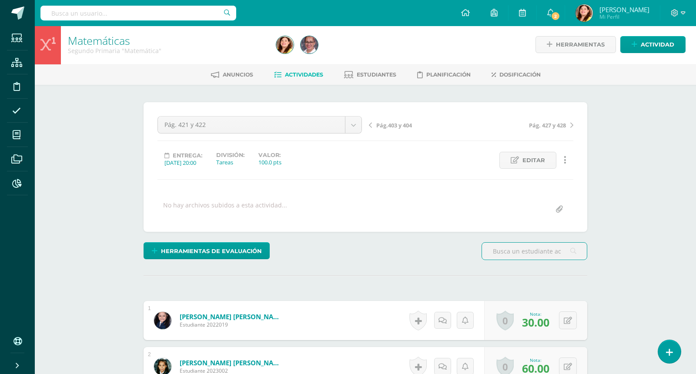
scroll to position [1, 0]
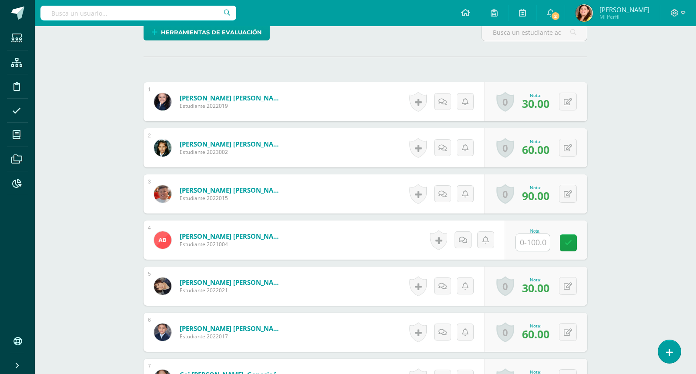
scroll to position [241, 0]
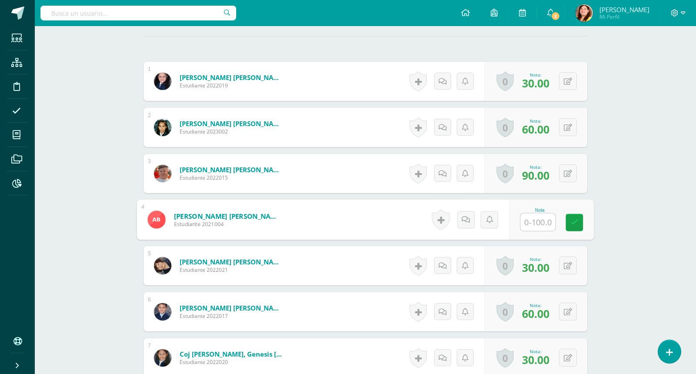
click at [522, 218] on input "text" at bounding box center [538, 222] width 35 height 17
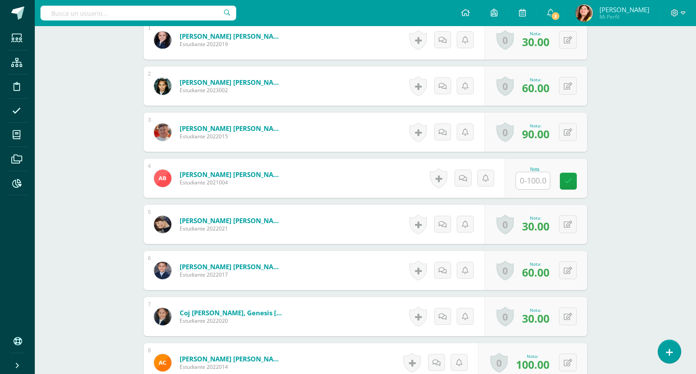
scroll to position [283, 0]
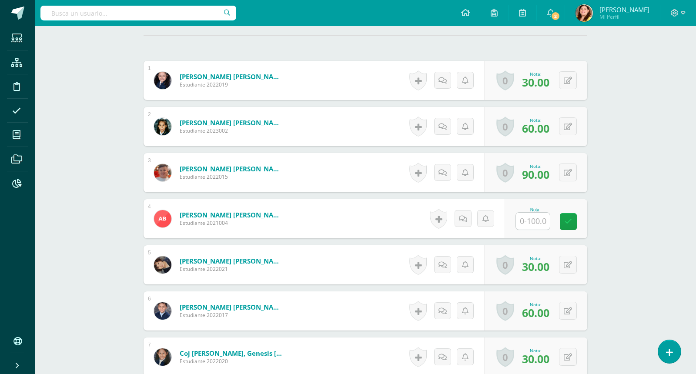
scroll to position [239, 0]
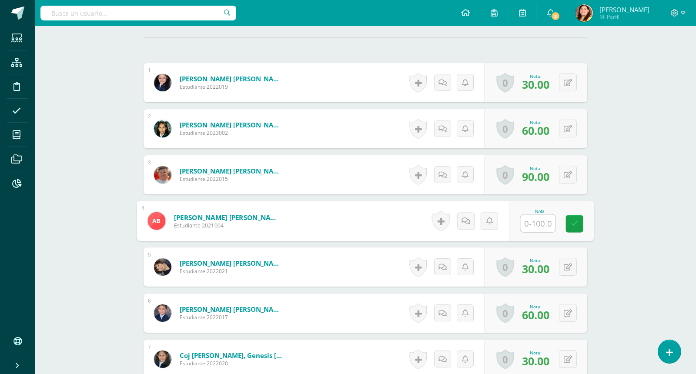
click at [545, 229] on input "text" at bounding box center [538, 223] width 35 height 17
type input "75"
click at [572, 80] on icon at bounding box center [568, 82] width 8 height 7
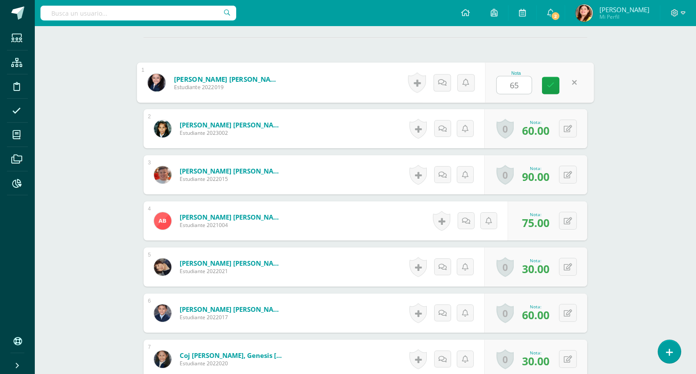
type input "65"
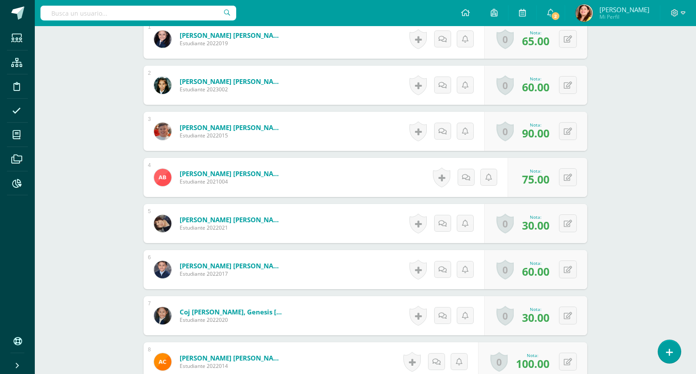
scroll to position [283, 0]
click at [575, 87] on button at bounding box center [568, 85] width 18 height 18
type input "5"
type input "65"
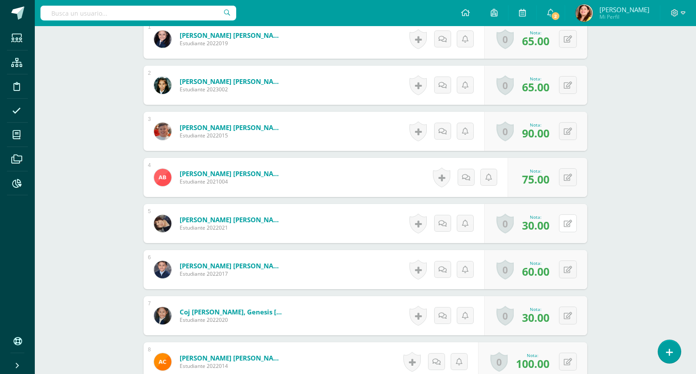
click at [564, 220] on div "0 Logros Logros obtenidos Aún no hay logros agregados Nota: 30.00" at bounding box center [535, 223] width 103 height 39
click at [576, 221] on icon at bounding box center [574, 223] width 9 height 7
type input "65"
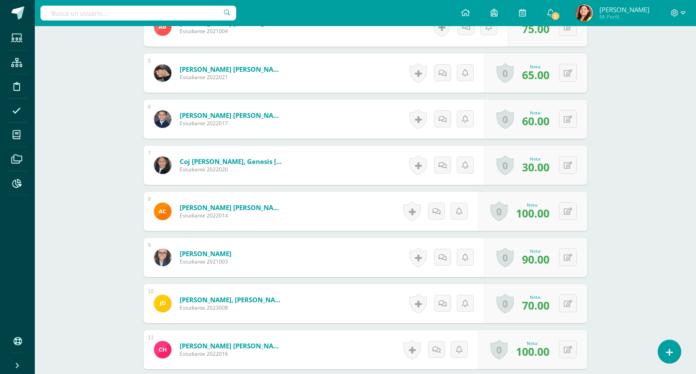
scroll to position [435, 0]
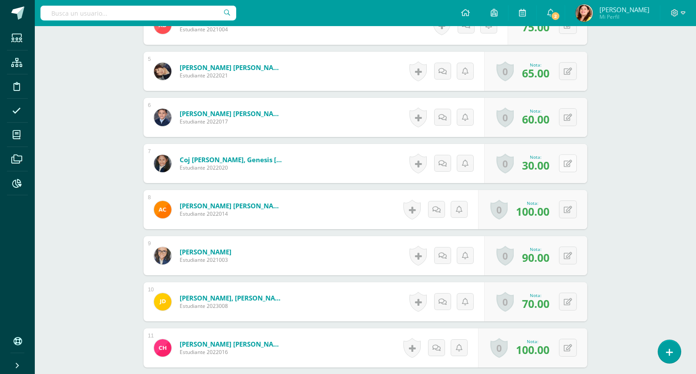
click at [570, 161] on icon at bounding box center [568, 163] width 8 height 7
type input "65"
click at [629, 208] on div "Matemáticas Segundo Primaria "Matemática" Herramientas Detalle de asistencias A…" at bounding box center [365, 328] width 661 height 1475
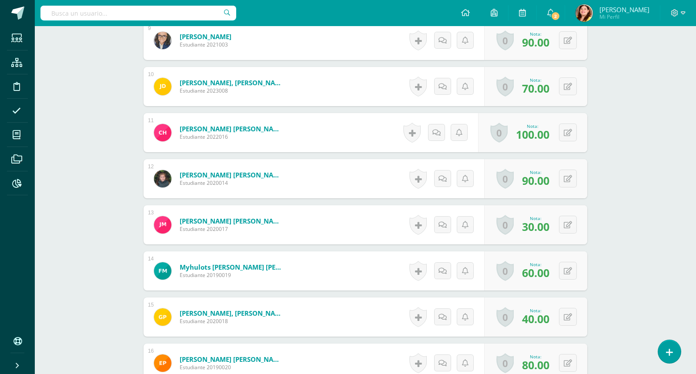
scroll to position [652, 0]
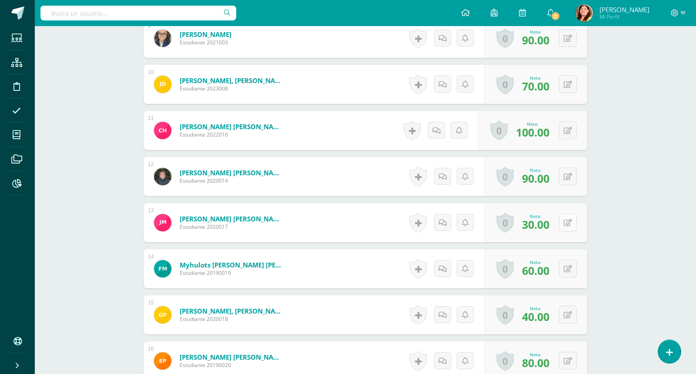
click at [566, 224] on button at bounding box center [568, 223] width 18 height 18
type input "65"
click at [677, 281] on div "Matemáticas Segundo Primaria "Matemática" Herramientas Detalle de asistencias A…" at bounding box center [365, 111] width 661 height 1475
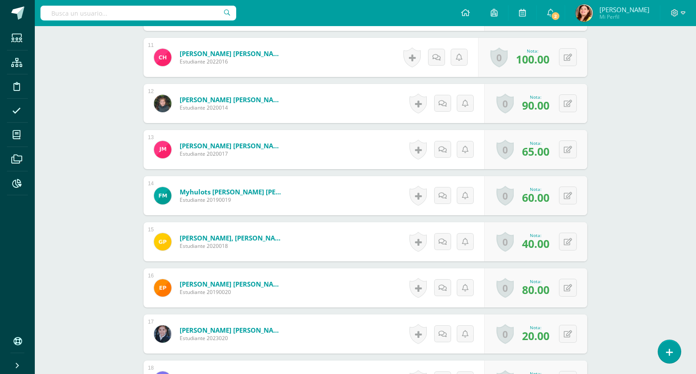
scroll to position [739, 0]
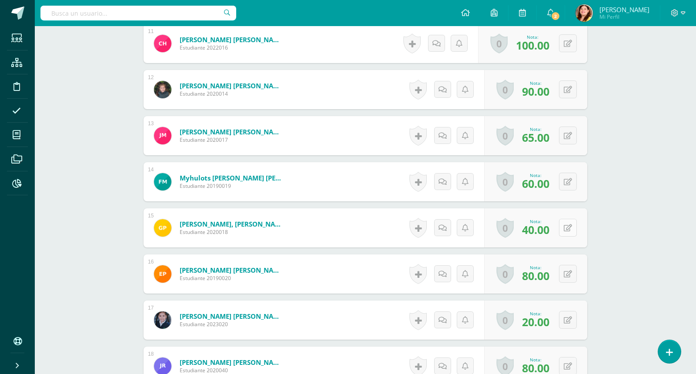
click at [570, 226] on icon at bounding box center [568, 227] width 8 height 7
type input "65"
click at [664, 210] on div "Matemáticas Segundo Primaria "Matemática" Herramientas Detalle de asistencias A…" at bounding box center [365, 24] width 661 height 1475
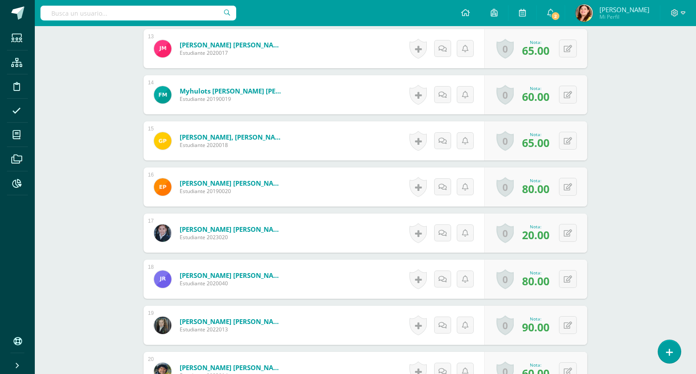
scroll to position [848, 0]
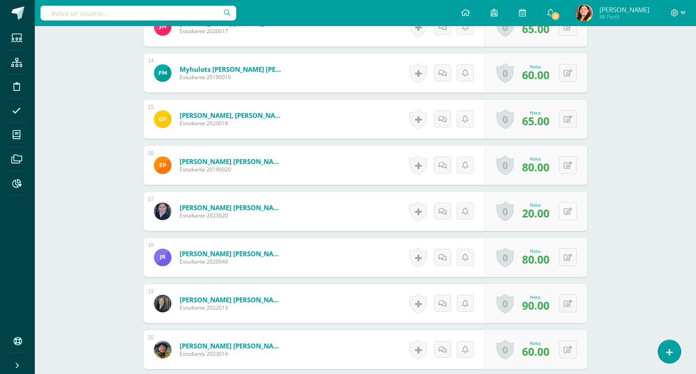
click at [567, 211] on button at bounding box center [568, 211] width 18 height 18
type input "2"
type input "60"
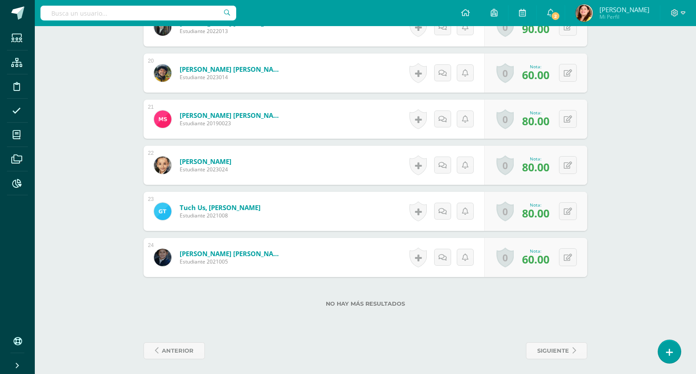
scroll to position [1127, 0]
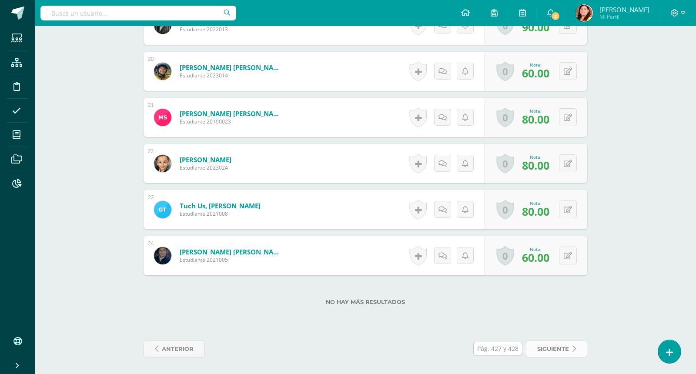
click at [556, 346] on span "siguiente" at bounding box center [553, 349] width 32 height 16
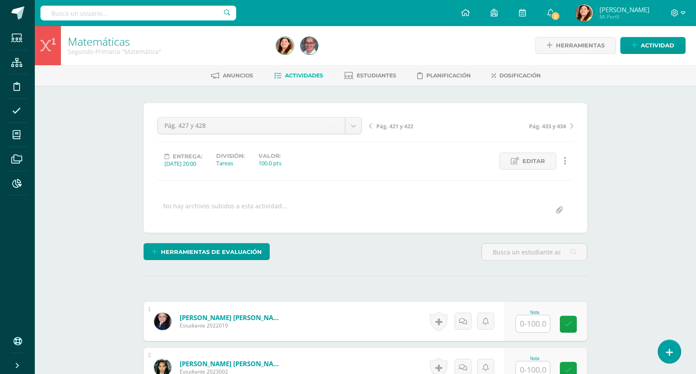
scroll to position [1, 0]
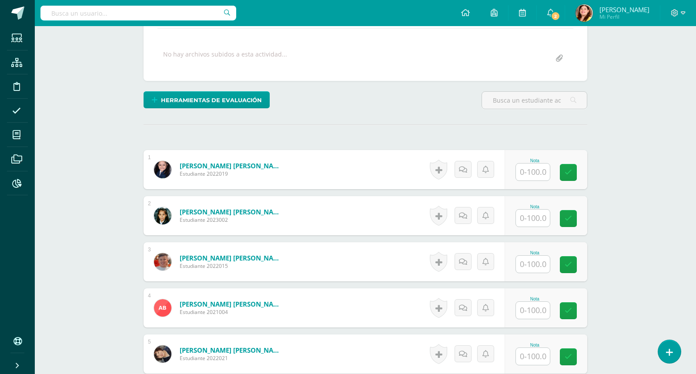
scroll to position [154, 0]
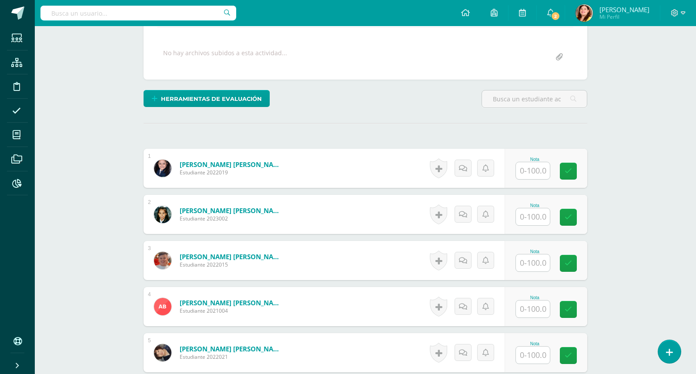
click at [537, 168] on input "text" at bounding box center [533, 170] width 34 height 17
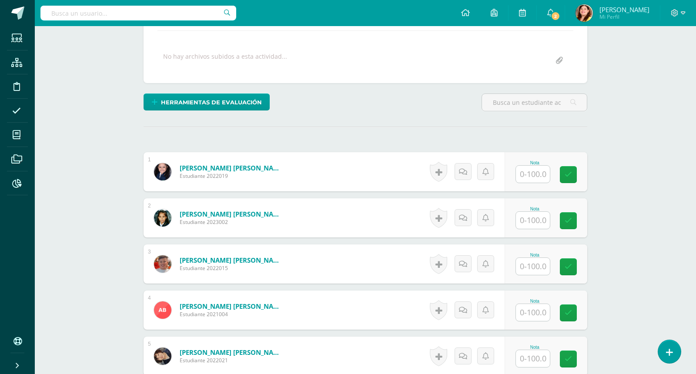
scroll to position [152, 0]
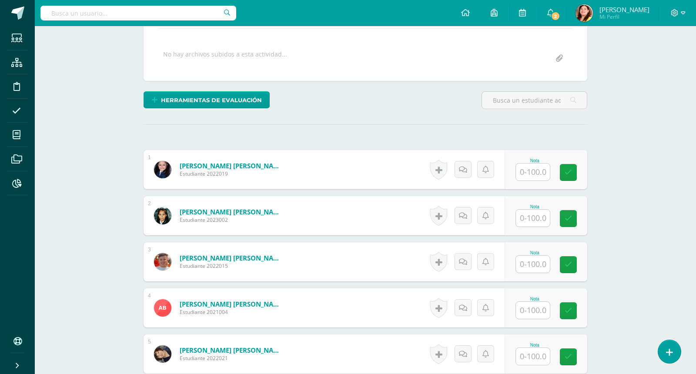
click at [535, 167] on input "text" at bounding box center [533, 172] width 34 height 17
type input "78"
type input "97"
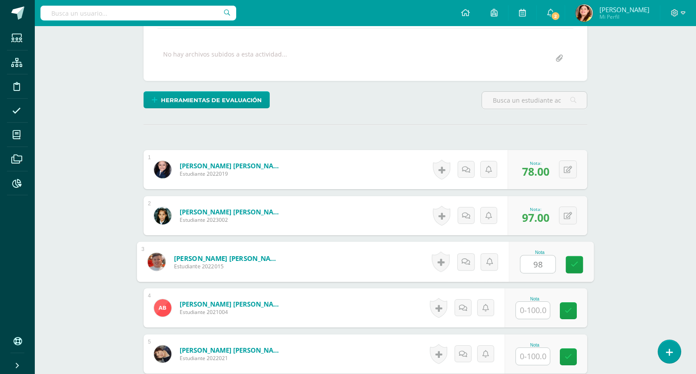
type input "98"
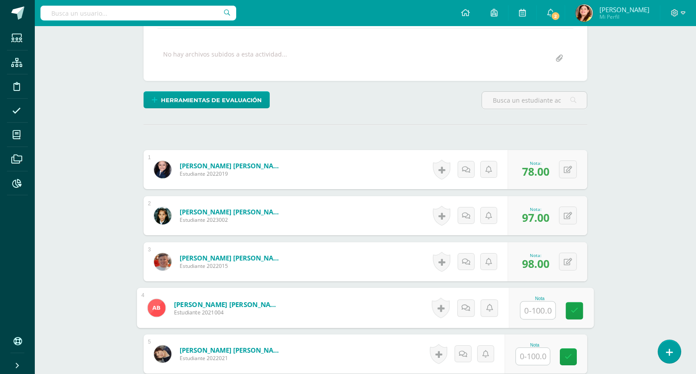
type input "1"
type input "80"
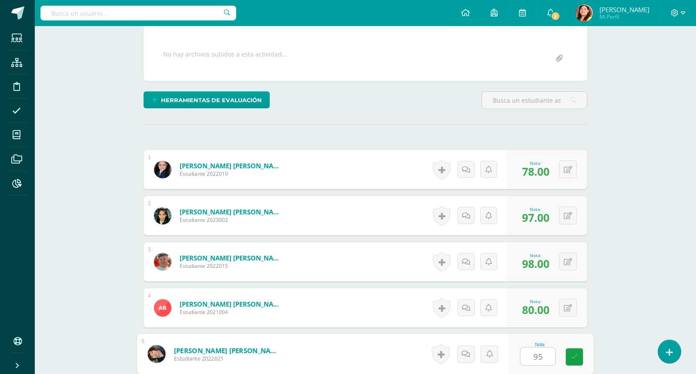
type input "95"
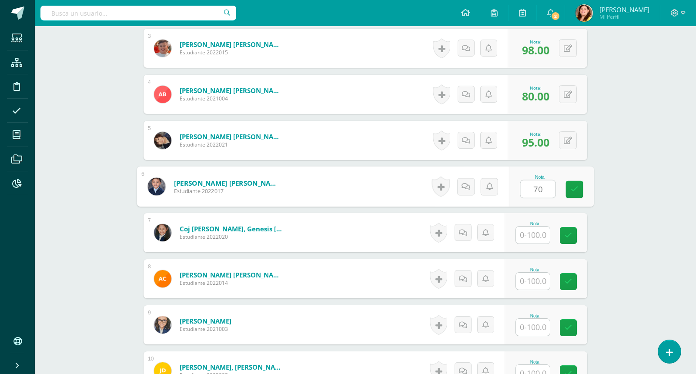
type input "70"
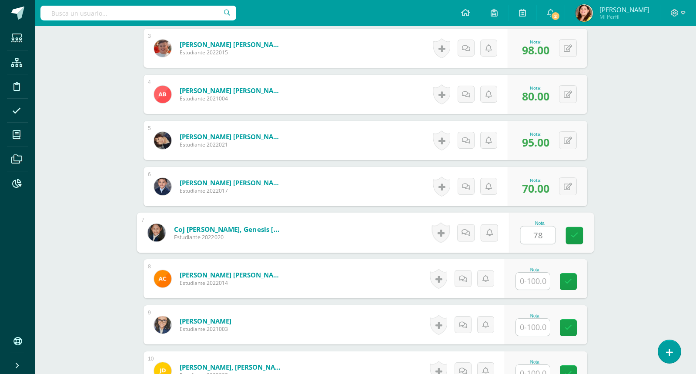
type input "78"
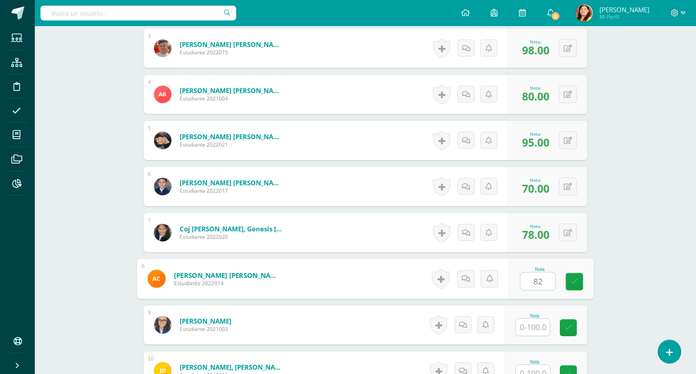
type input "82"
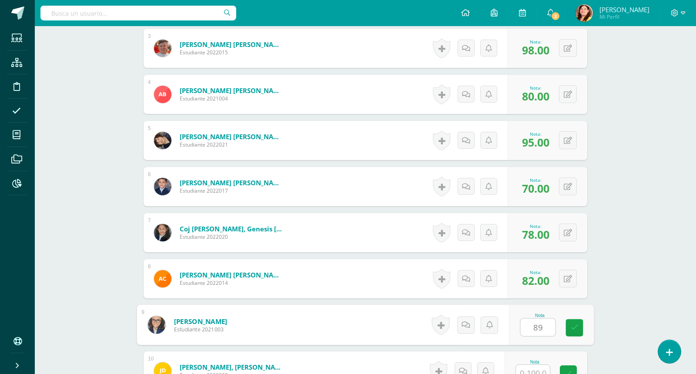
type input "89"
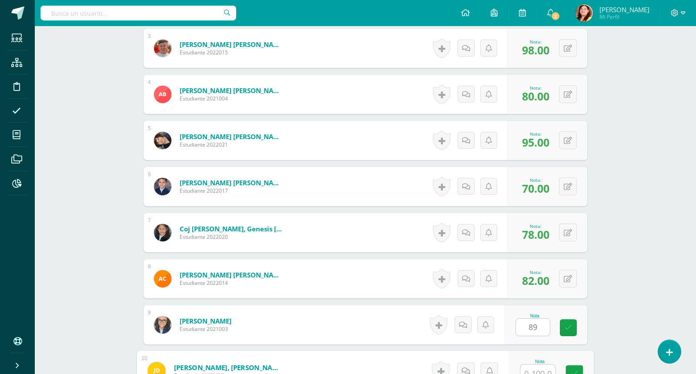
scroll to position [372, 0]
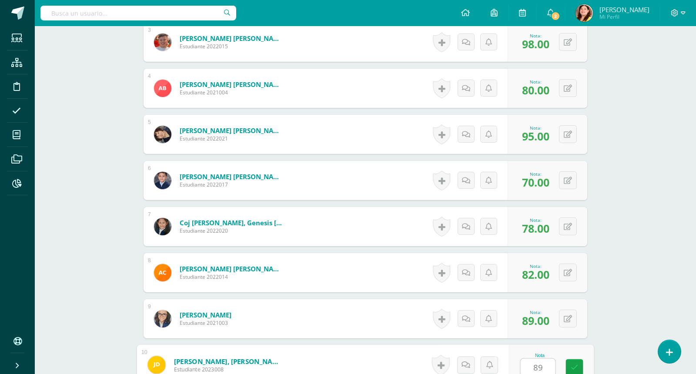
type input "89"
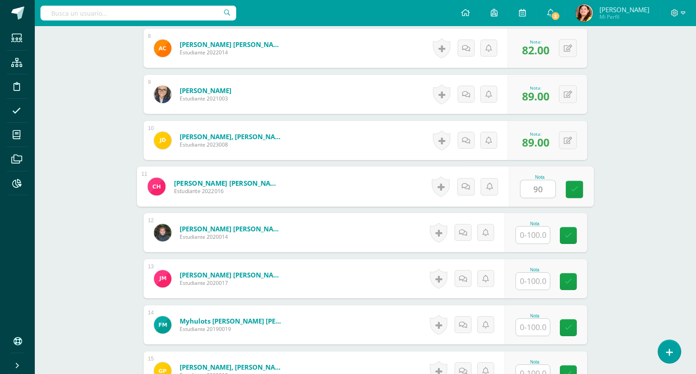
type input "90"
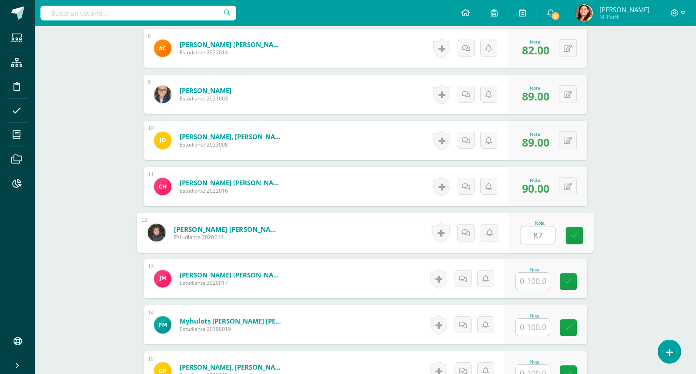
type input "87"
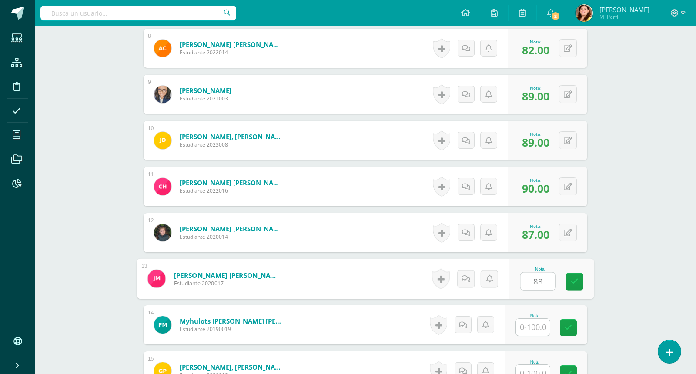
type input "88"
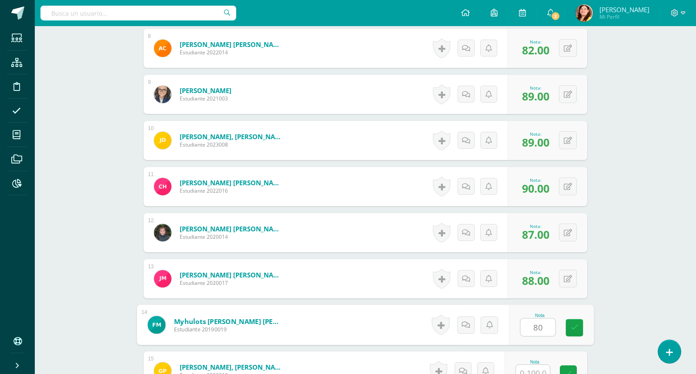
type input "80"
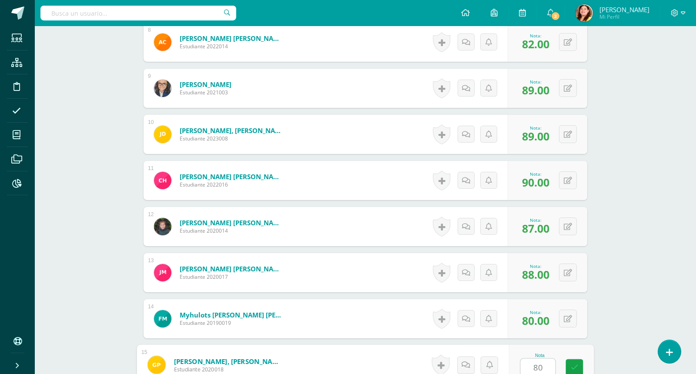
type input "80"
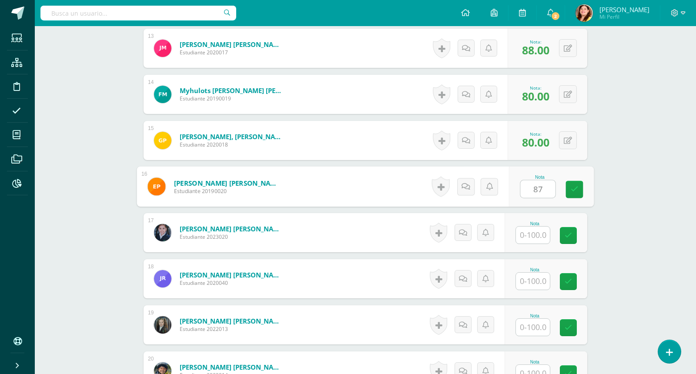
type input "87"
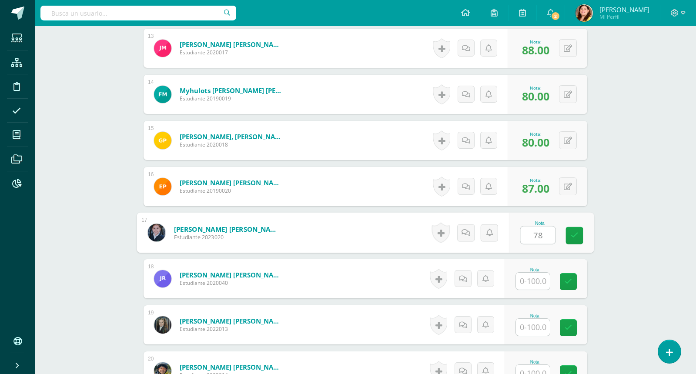
type input "78"
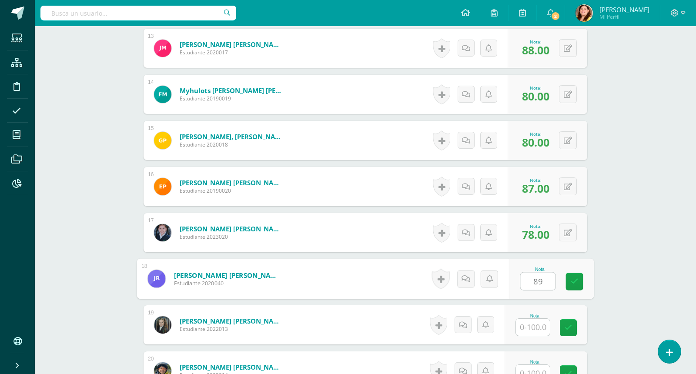
type input "89"
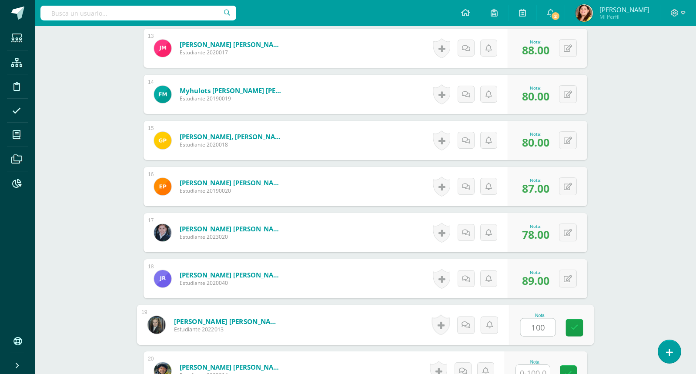
type input "100"
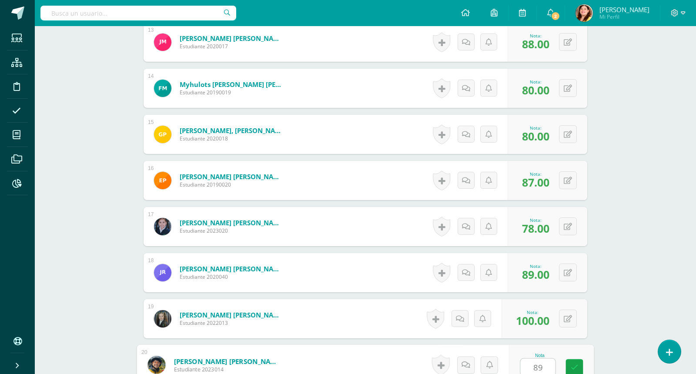
type input "89"
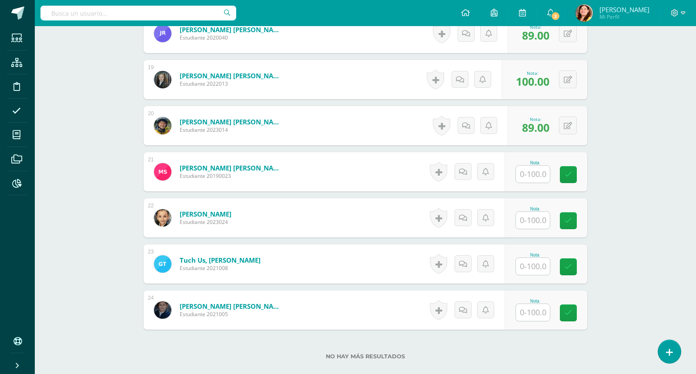
scroll to position [1094, 0]
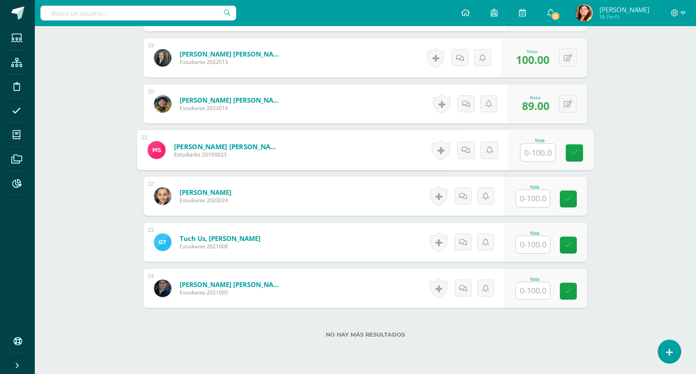
click at [535, 151] on input "text" at bounding box center [538, 152] width 35 height 17
type input "78"
click at [527, 198] on input "text" at bounding box center [533, 198] width 34 height 17
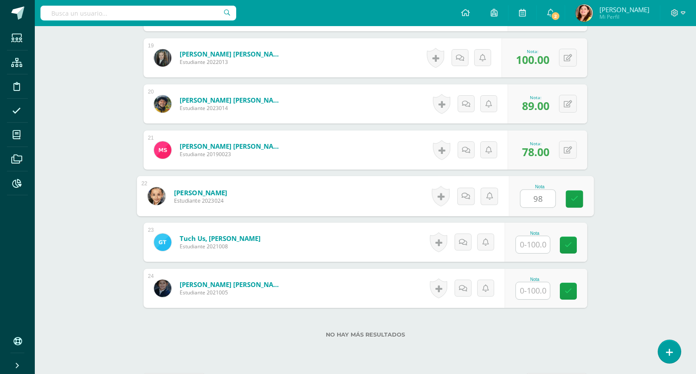
type input "98"
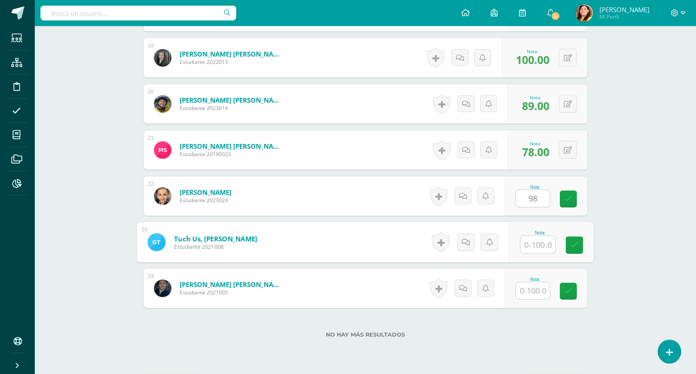
click at [537, 246] on input "text" at bounding box center [538, 244] width 35 height 17
type input "92"
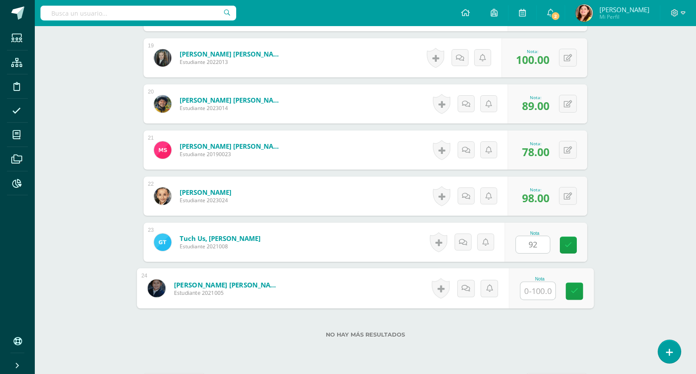
click at [542, 289] on input "text" at bounding box center [538, 290] width 35 height 17
type input "90"
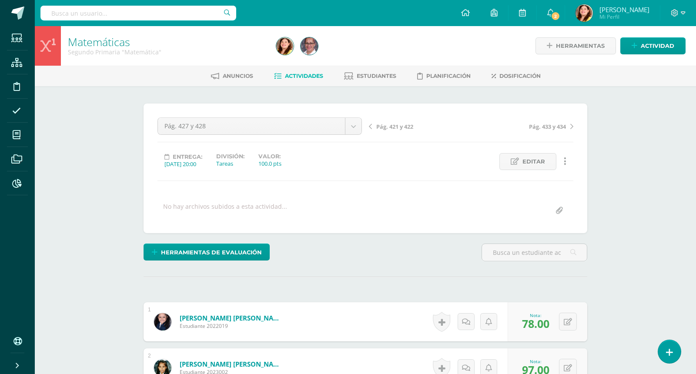
scroll to position [0, 0]
click at [294, 77] on span "Actividades" at bounding box center [304, 76] width 38 height 7
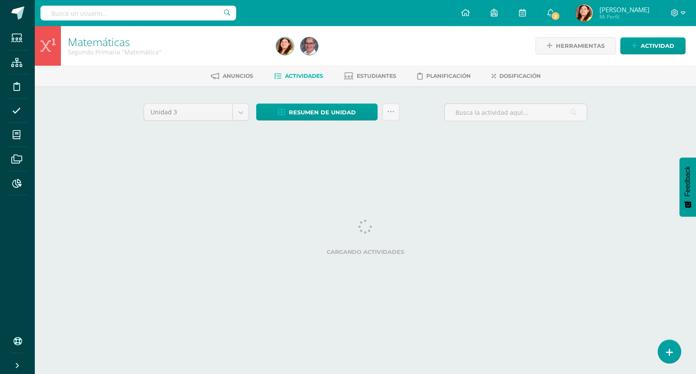
click at [654, 159] on div "Matemáticas Segundo Primaria "Matemática" Herramientas Detalle de asistencias A…" at bounding box center [365, 94] width 661 height 136
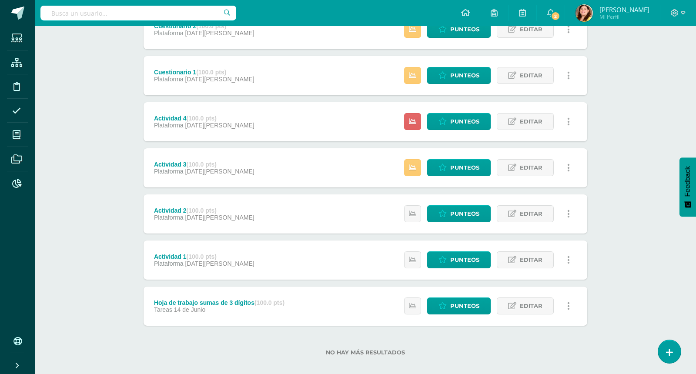
scroll to position [974, 0]
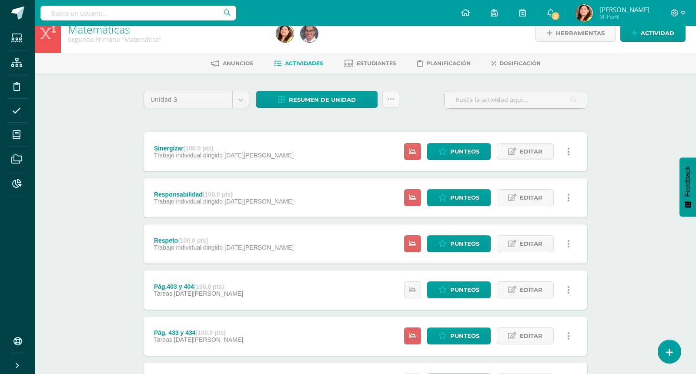
scroll to position [0, 0]
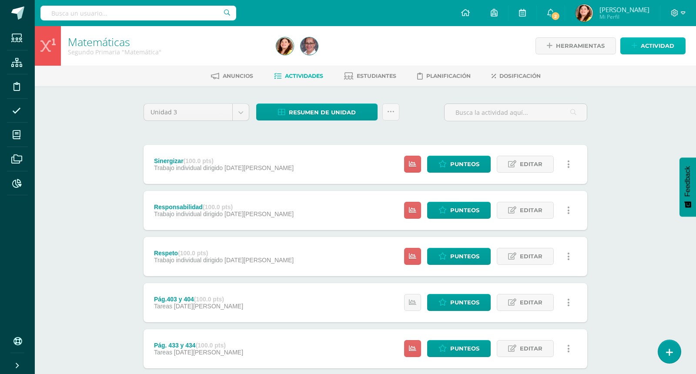
click at [647, 43] on span "Actividad" at bounding box center [657, 46] width 33 height 16
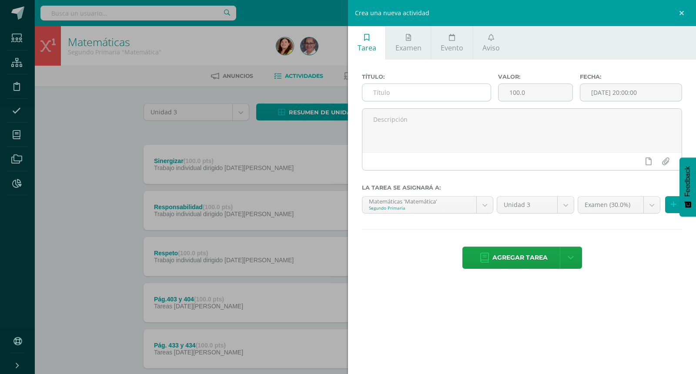
click at [420, 92] on input "text" at bounding box center [426, 92] width 128 height 17
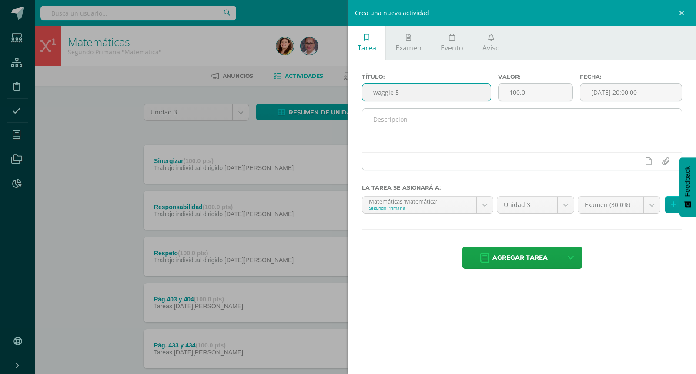
type input "waggle 5"
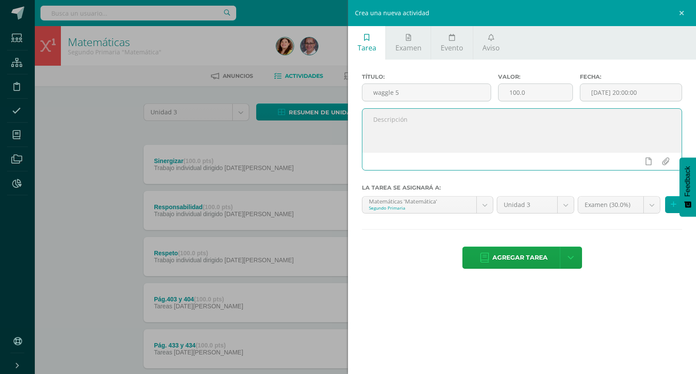
click at [490, 143] on textarea at bounding box center [521, 130] width 319 height 43
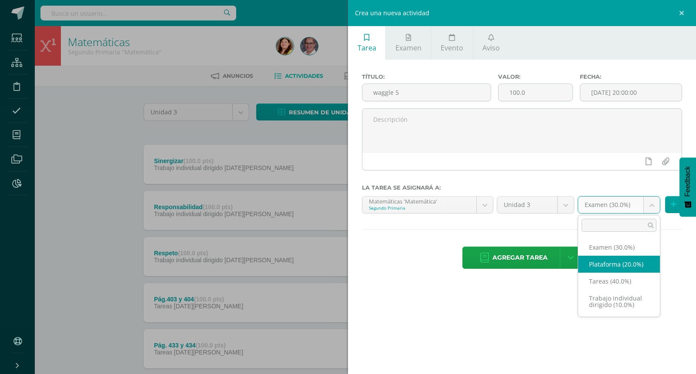
select select "63452"
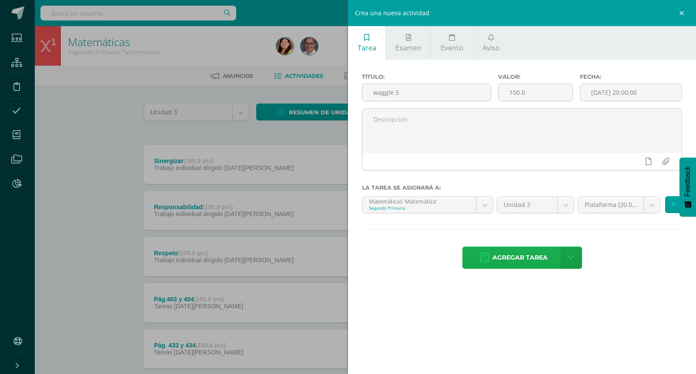
click at [530, 260] on span "Agregar tarea" at bounding box center [519, 257] width 55 height 21
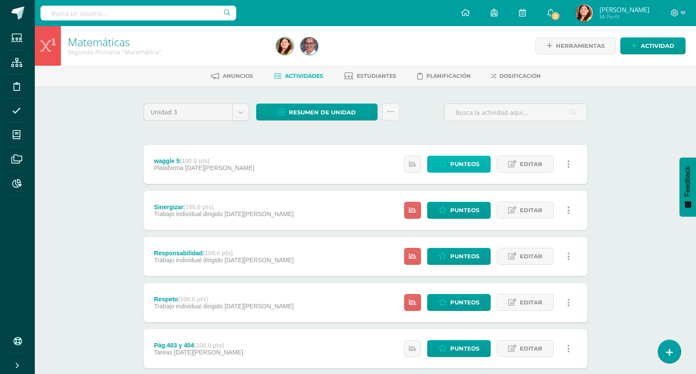
click at [465, 166] on span "Punteos" at bounding box center [464, 164] width 29 height 16
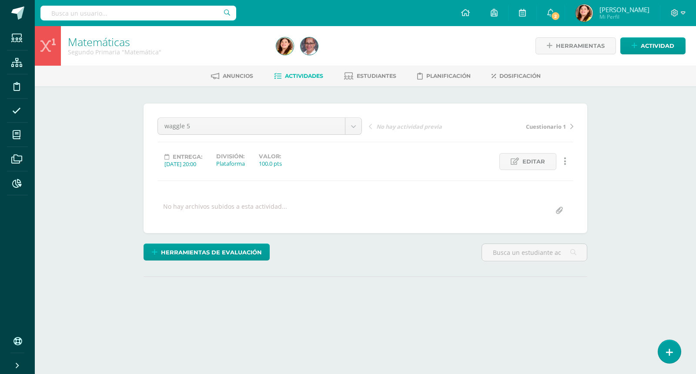
click at [628, 215] on div "Matemáticas Segundo Primaria "Matemática" Herramientas Detalle de asistencias A…" at bounding box center [365, 185] width 661 height 318
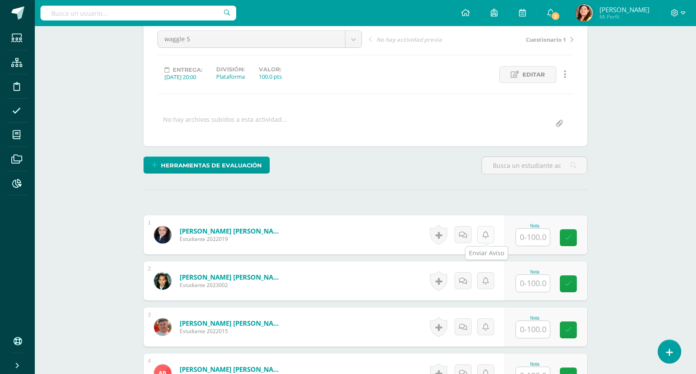
scroll to position [87, 0]
click at [542, 237] on input "text" at bounding box center [533, 236] width 34 height 17
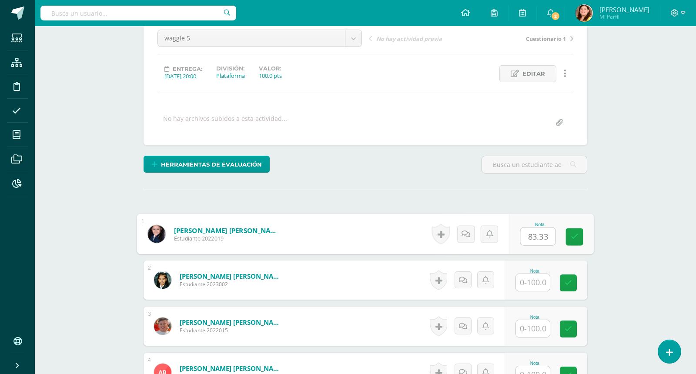
scroll to position [88, 0]
type input "83.33"
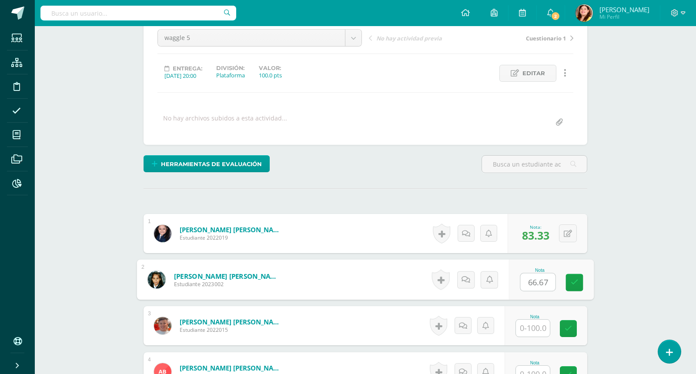
type input "66.67"
click at [566, 278] on button at bounding box center [574, 280] width 18 height 18
type input "80"
click at [530, 328] on input "text" at bounding box center [533, 328] width 34 height 17
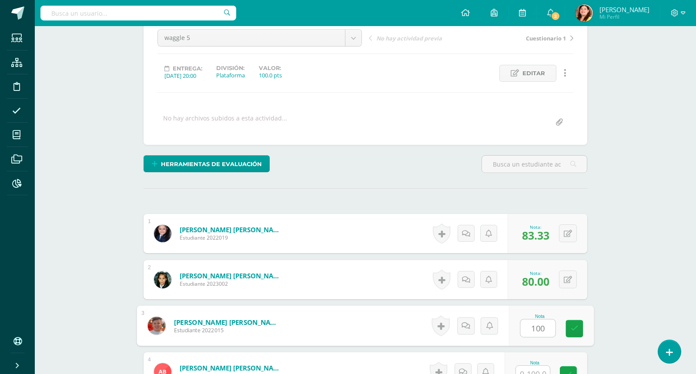
type input "100"
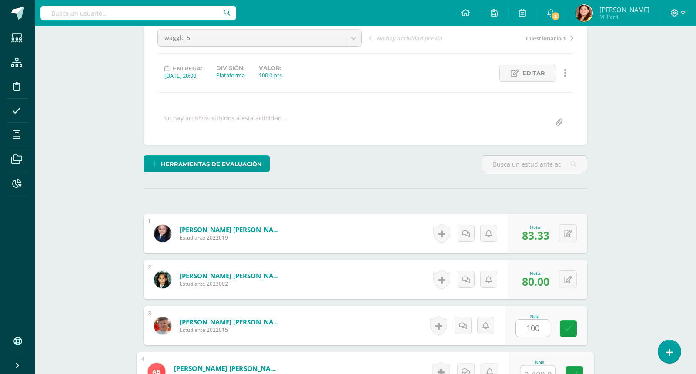
scroll to position [95, 0]
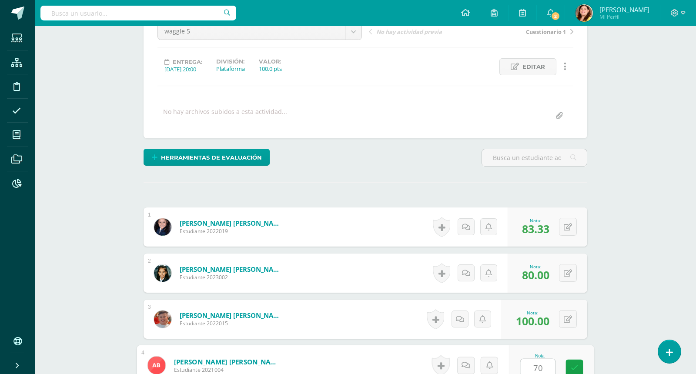
type input "70"
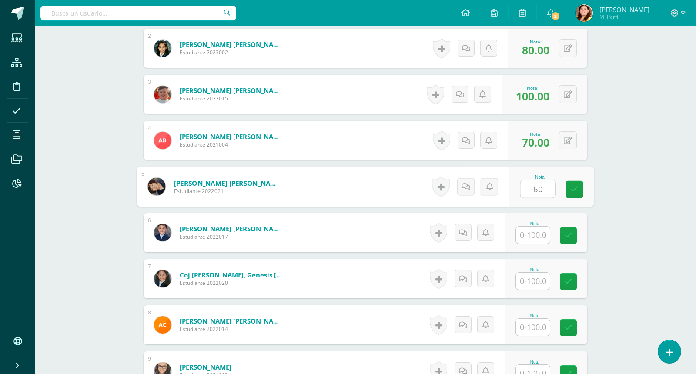
type input "60"
click at [534, 232] on input "text" at bounding box center [533, 235] width 34 height 17
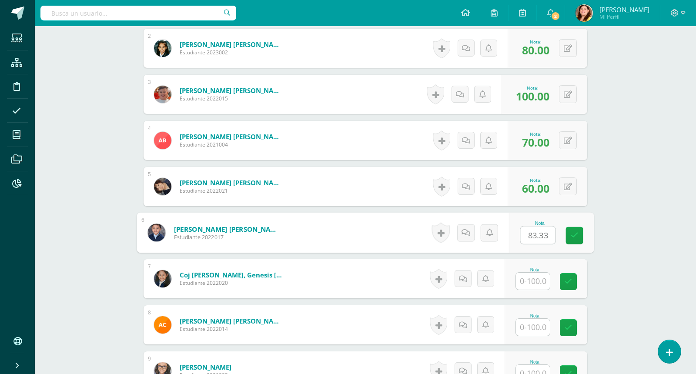
type input "83.33"
click at [535, 273] on input "text" at bounding box center [533, 281] width 34 height 17
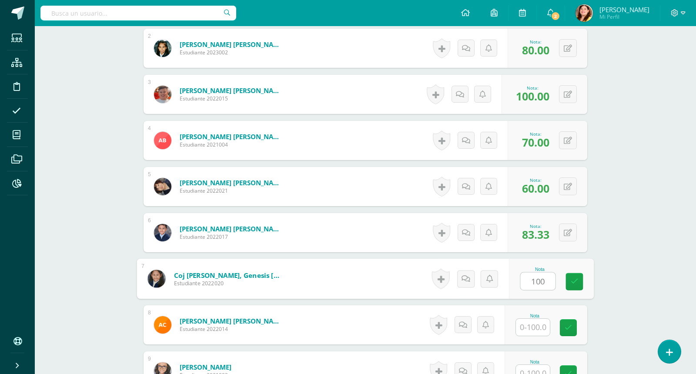
type input "100"
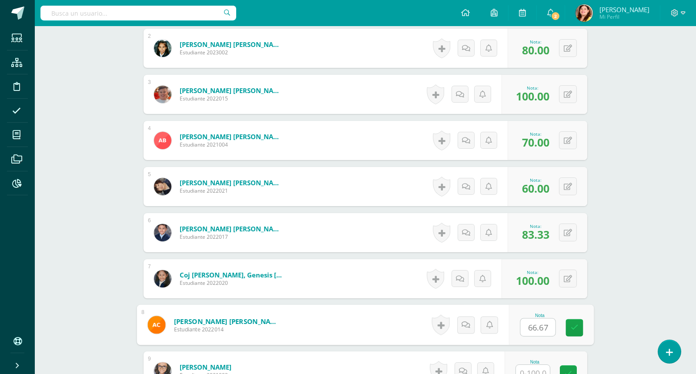
type input "66.67"
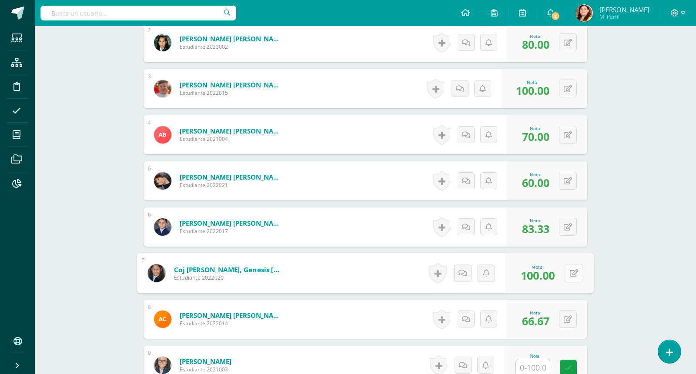
click at [565, 271] on button at bounding box center [574, 273] width 18 height 18
type input "100"
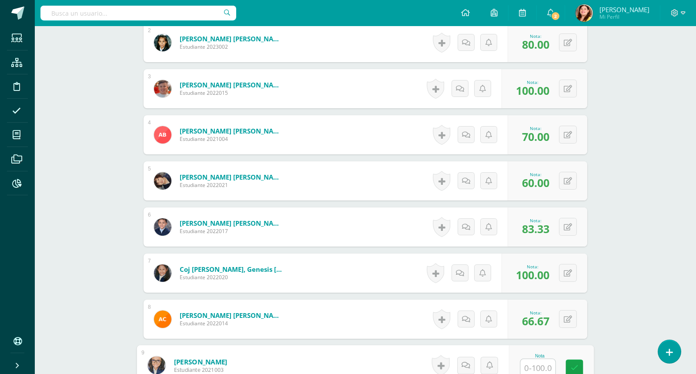
click at [531, 369] on input "text" at bounding box center [538, 367] width 35 height 17
type input "70"
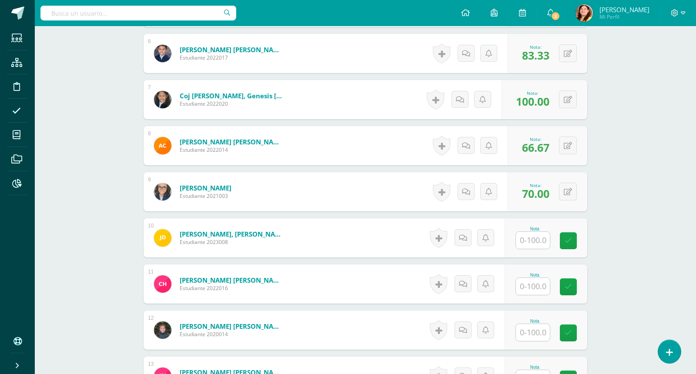
scroll to position [521, 0]
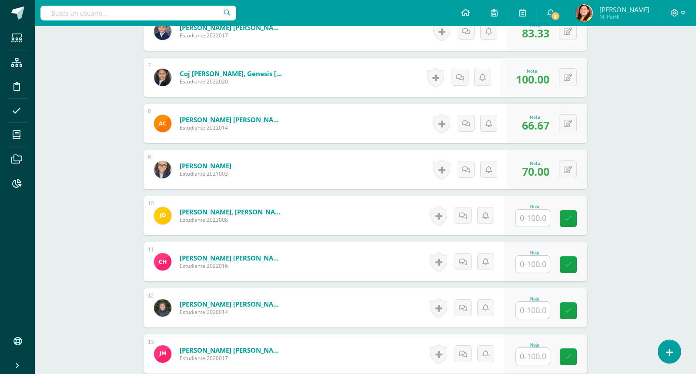
click at [537, 204] on div "Nota" at bounding box center [534, 206] width 38 height 5
click at [537, 210] on input "text" at bounding box center [533, 218] width 34 height 17
click at [525, 264] on input "text" at bounding box center [533, 264] width 34 height 17
type input "100"
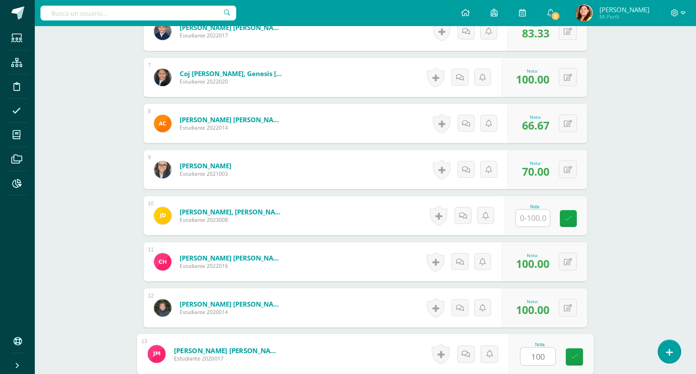
type input "100"
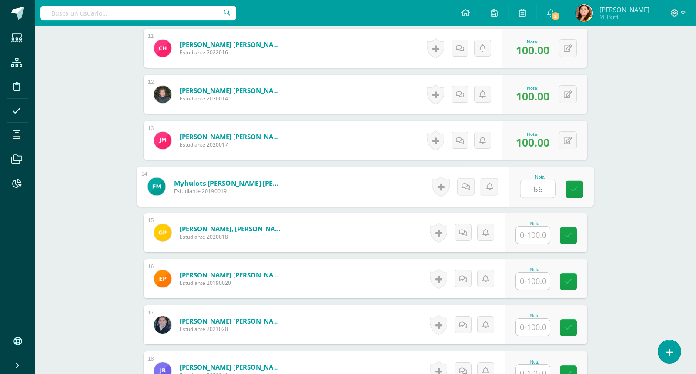
type input "6"
type input "70"
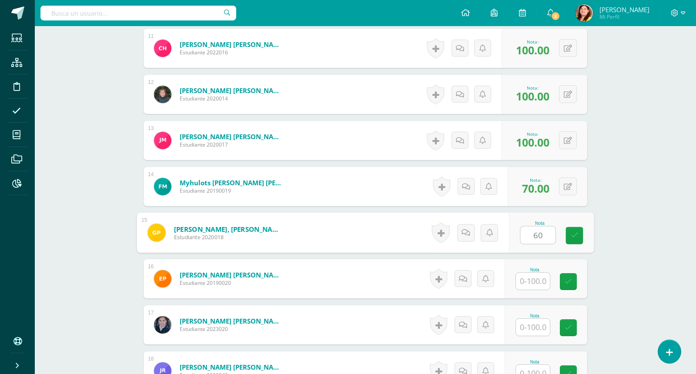
type input "60"
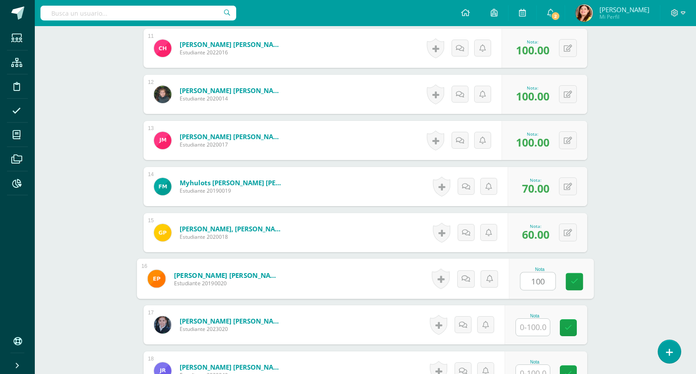
type input "100"
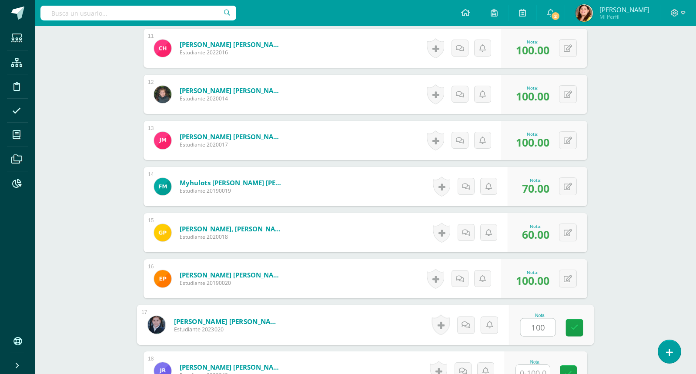
type input "100"
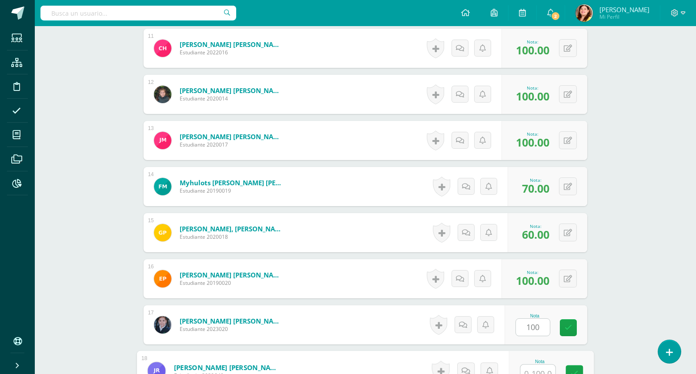
scroll to position [741, 0]
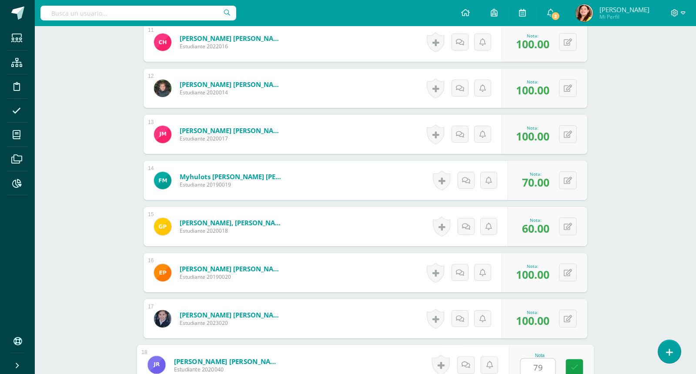
type input "79"
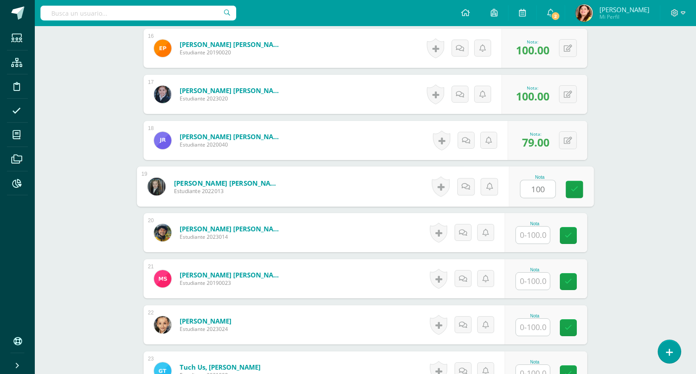
type input "100"
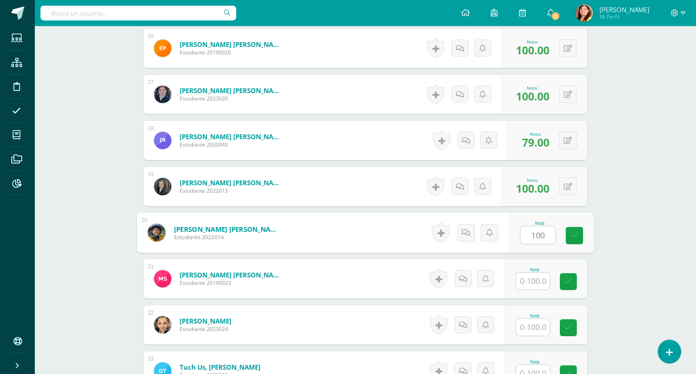
type input "100"
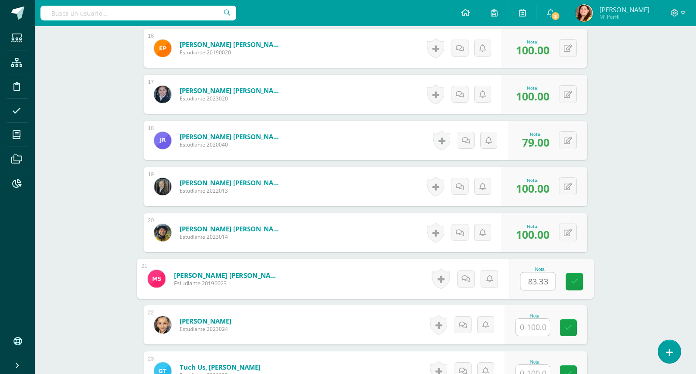
type input "83.33"
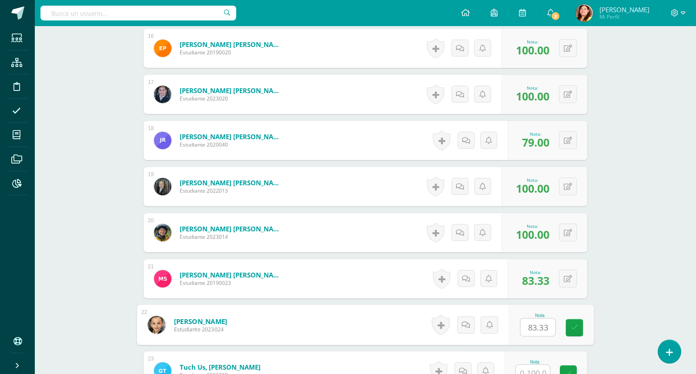
type input "83.33"
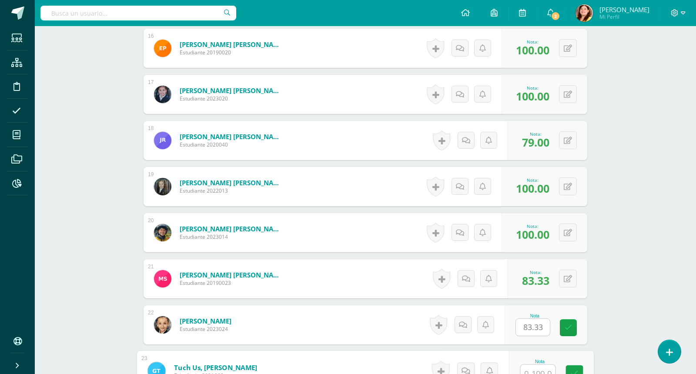
scroll to position [971, 0]
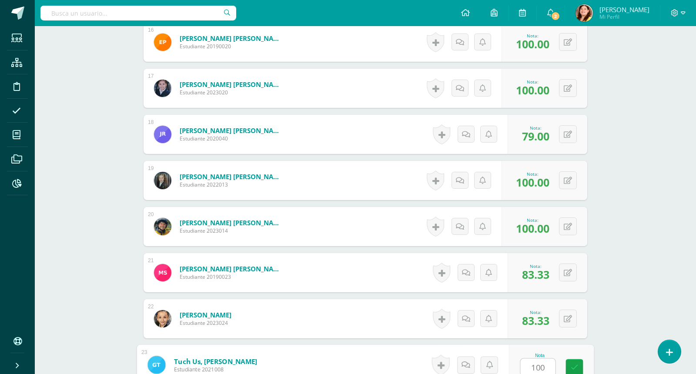
type input "100"
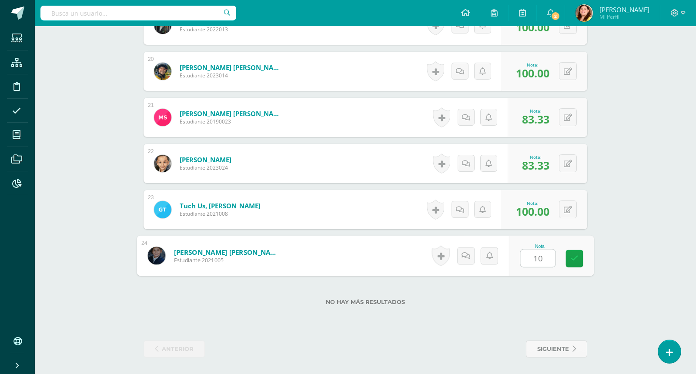
type input "100"
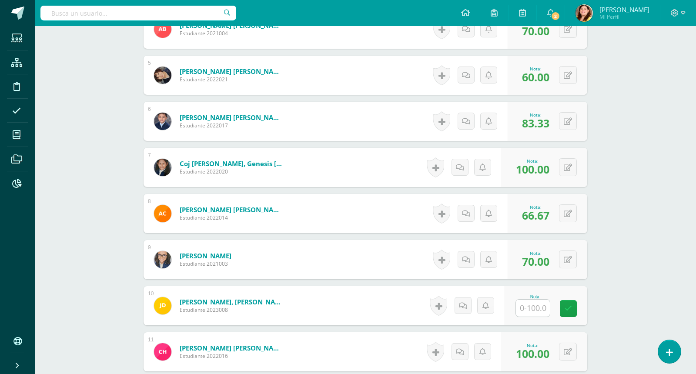
scroll to position [452, 0]
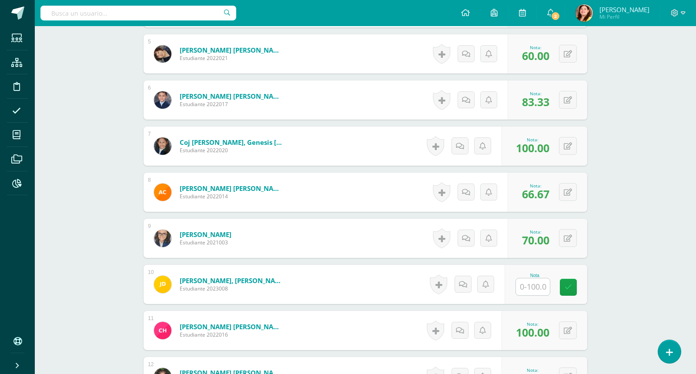
click at [535, 281] on input "text" at bounding box center [533, 286] width 34 height 17
click at [608, 226] on div "Matemáticas Segundo Primaria "Matemática" Herramientas Detalle de asistencias A…" at bounding box center [365, 311] width 661 height 1475
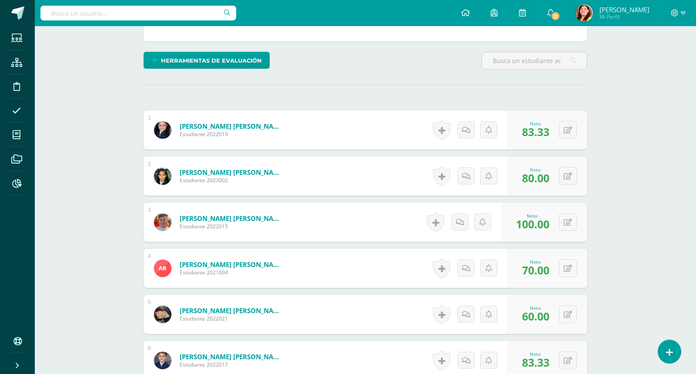
scroll to position [170, 0]
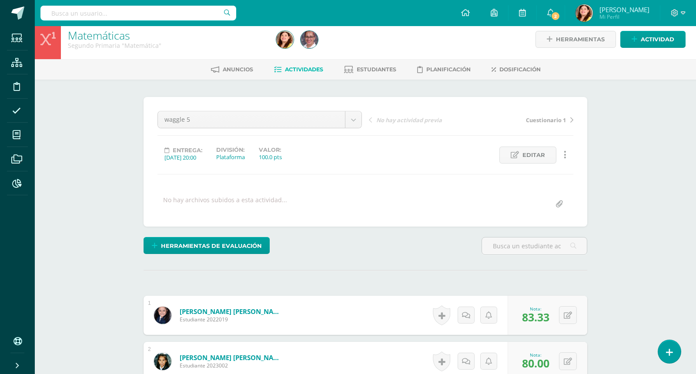
scroll to position [0, 0]
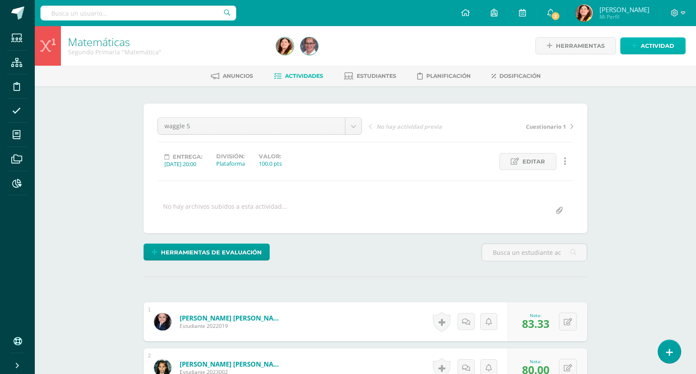
click at [660, 43] on span "Actividad" at bounding box center [657, 46] width 33 height 16
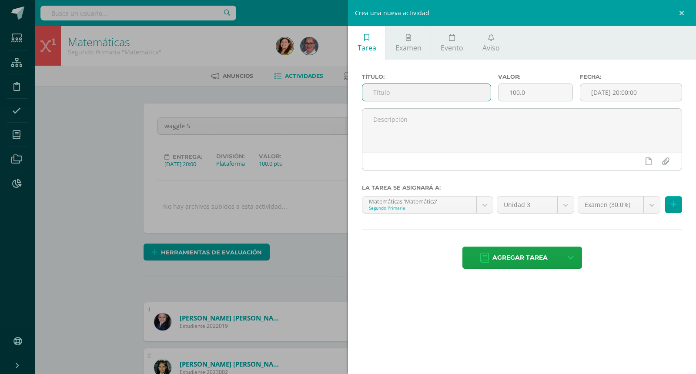
click at [459, 96] on input "text" at bounding box center [426, 92] width 128 height 17
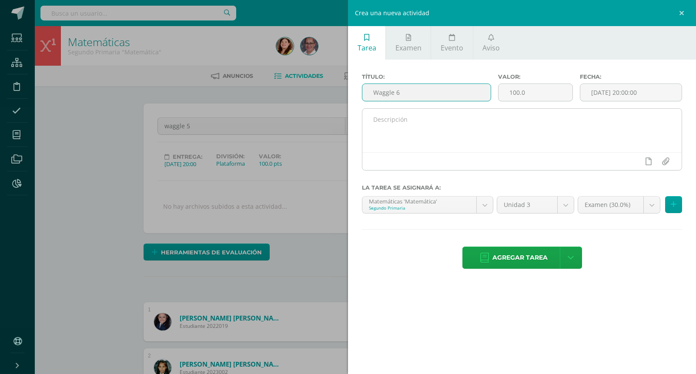
type input "Waggle 6"
click at [536, 133] on textarea at bounding box center [521, 130] width 319 height 43
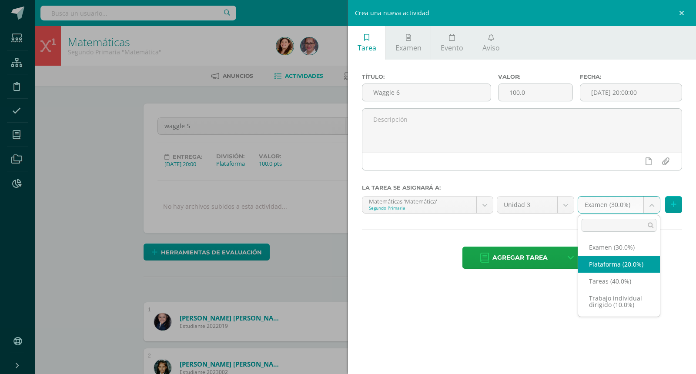
select select "63452"
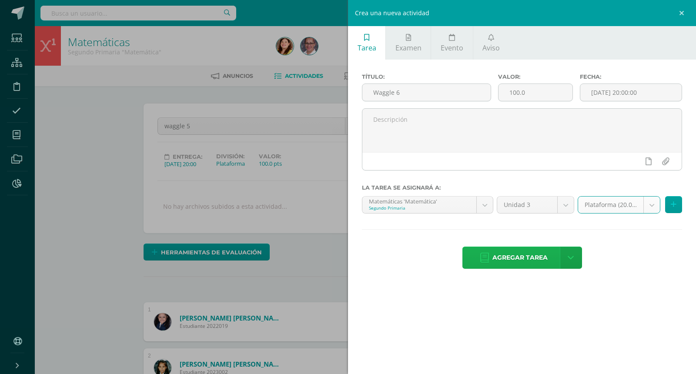
click at [519, 257] on span "Agregar tarea" at bounding box center [519, 257] width 55 height 21
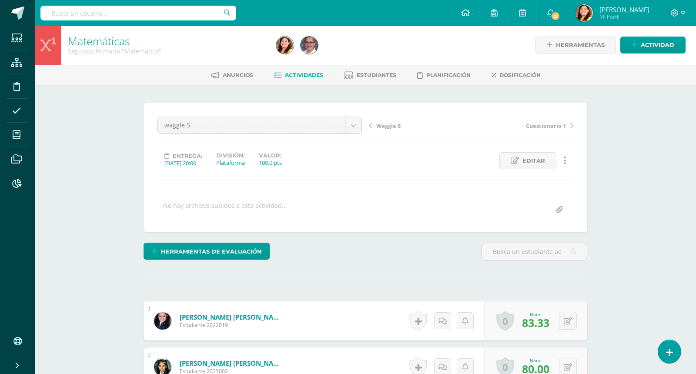
scroll to position [1, 0]
click at [389, 124] on span "Waggle 6" at bounding box center [388, 125] width 24 height 8
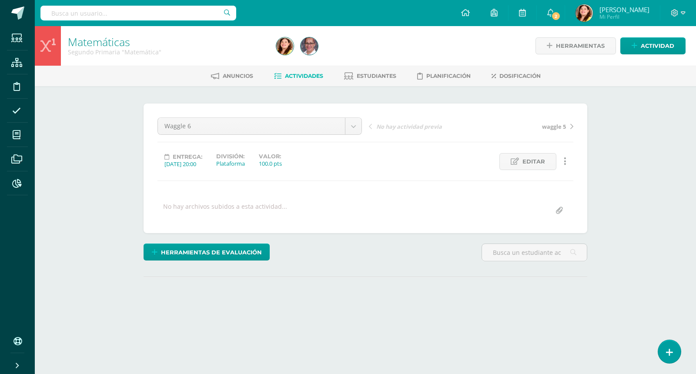
click at [615, 222] on div "Matemáticas Segundo Primaria "Matemática" Herramientas Detalle de asistencias A…" at bounding box center [365, 185] width 661 height 318
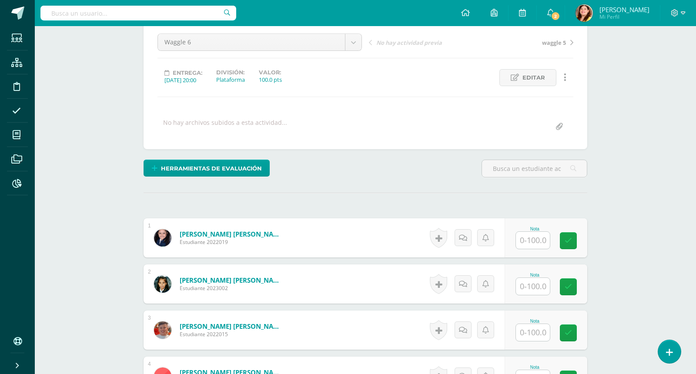
scroll to position [85, 0]
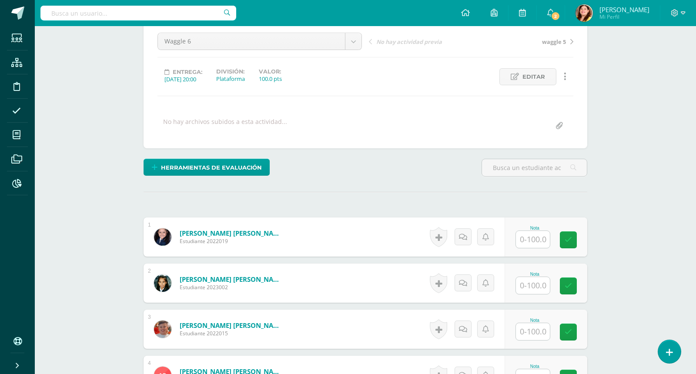
click at [535, 236] on input "text" at bounding box center [533, 239] width 34 height 17
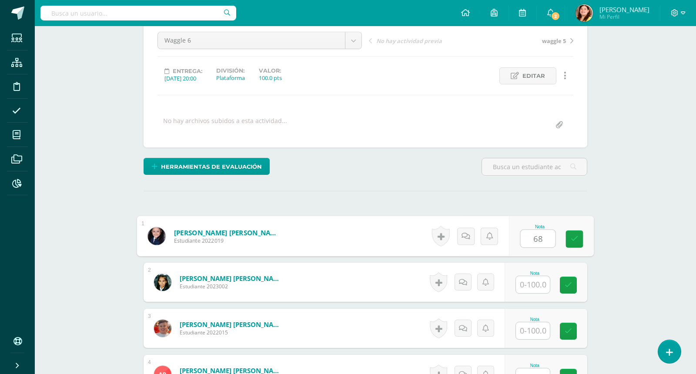
type input "68"
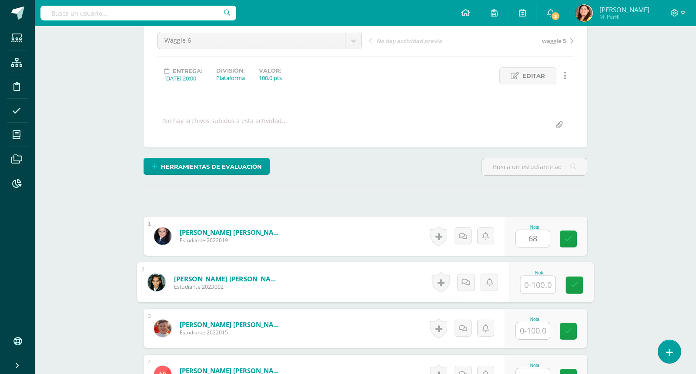
click at [537, 281] on input "text" at bounding box center [538, 284] width 35 height 17
type input "83.33"
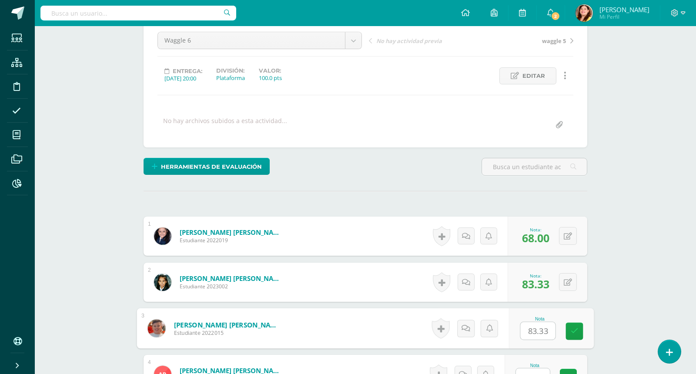
type input "83.33"
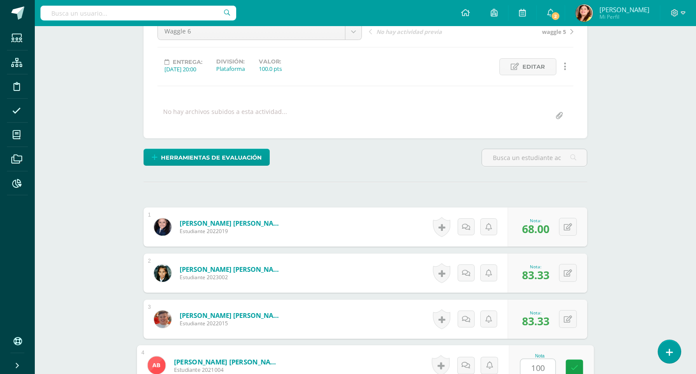
type input "100"
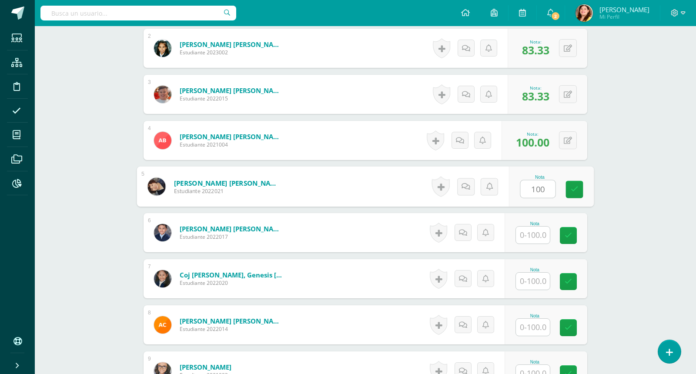
type input "100"
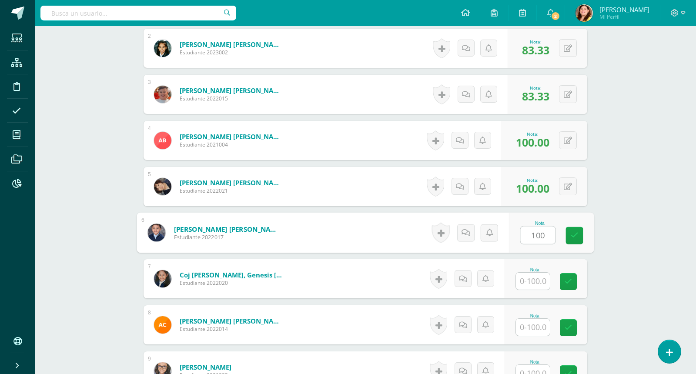
type input "100"
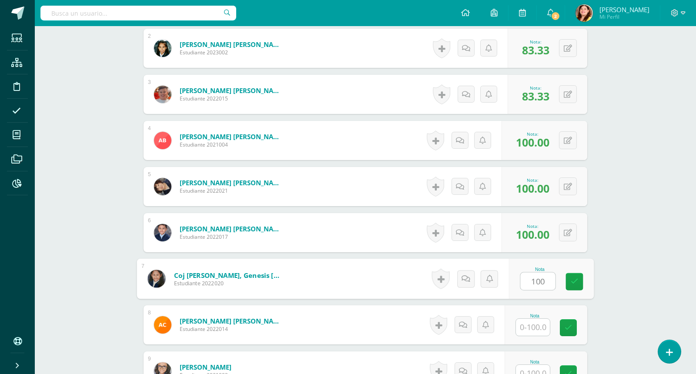
type input "100"
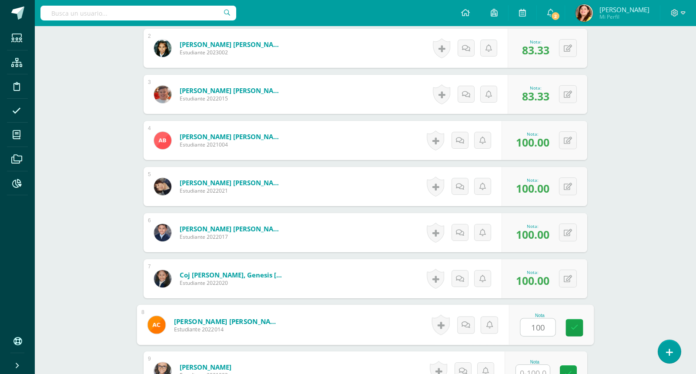
type input "100"
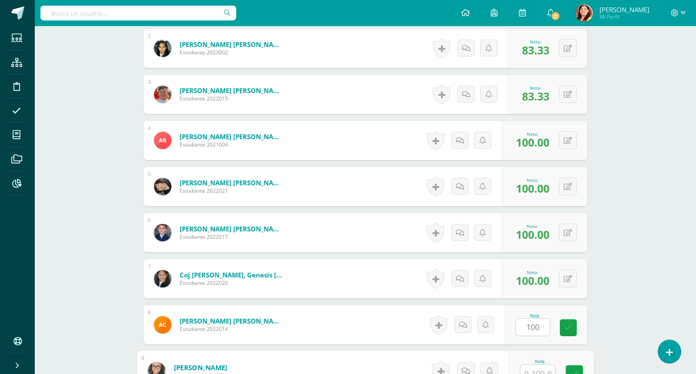
scroll to position [325, 0]
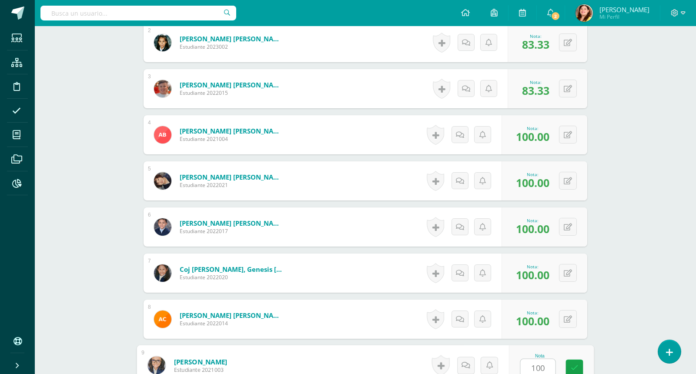
type input "100"
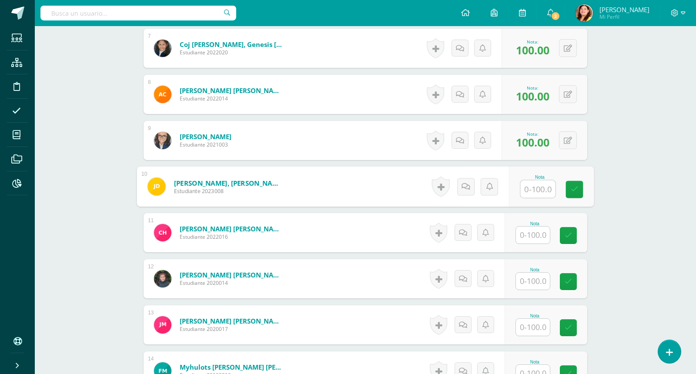
click at [533, 234] on input "text" at bounding box center [533, 235] width 34 height 17
click at [461, 185] on icon at bounding box center [465, 186] width 9 height 7
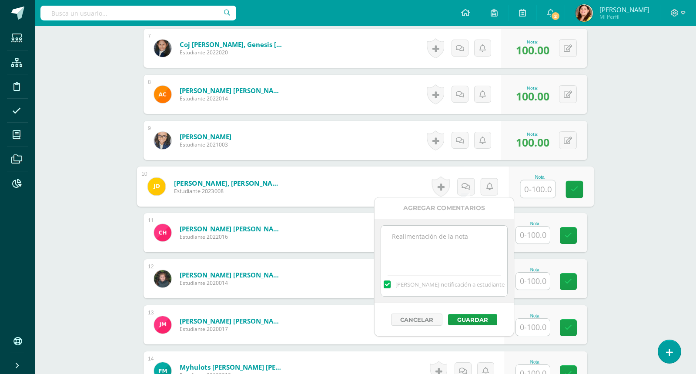
click at [448, 241] on textarea at bounding box center [444, 247] width 126 height 43
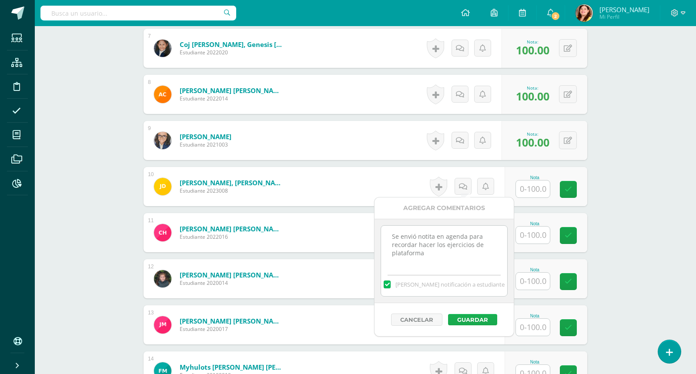
type textarea "Se envió notita en agenda para recordar hacer los ejercicios de plataforma"
click at [485, 320] on button "Guardar" at bounding box center [472, 319] width 49 height 11
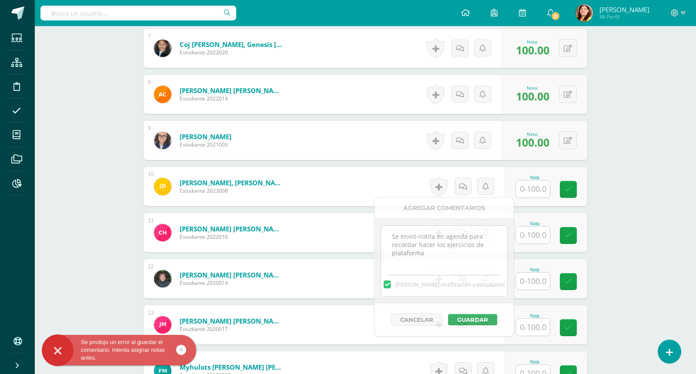
click at [632, 249] on div "Matemáticas Segundo Primaria "Matemática" Herramientas Detalle de asistencias A…" at bounding box center [365, 213] width 661 height 1475
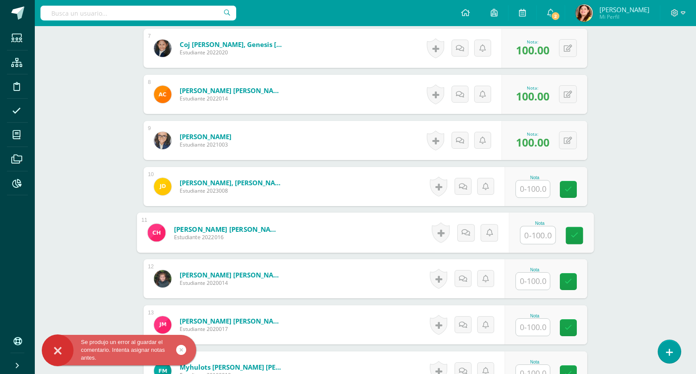
click at [527, 232] on input "text" at bounding box center [538, 235] width 35 height 17
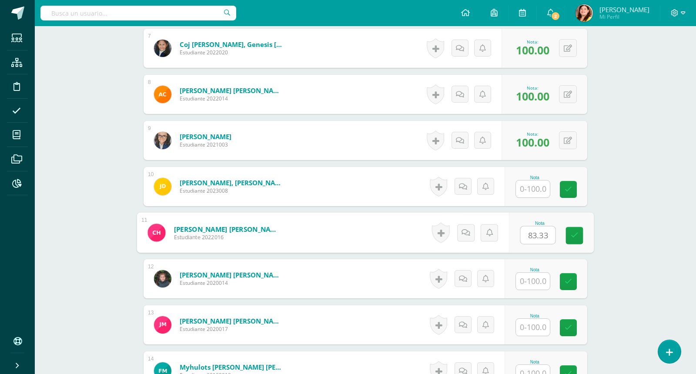
type input "83.33"
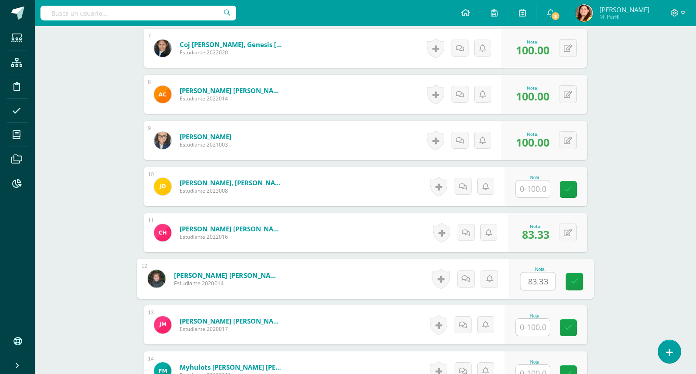
type input "83.33"
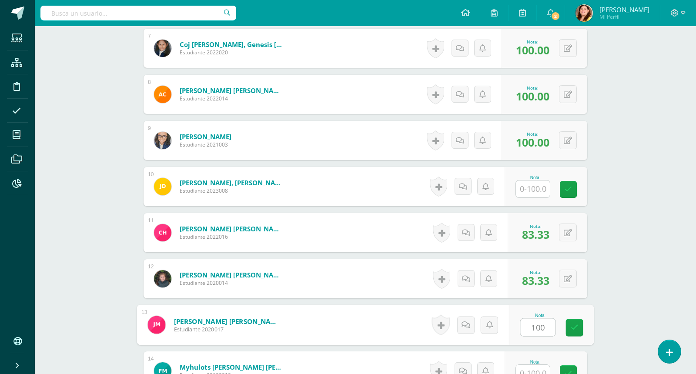
type input "100"
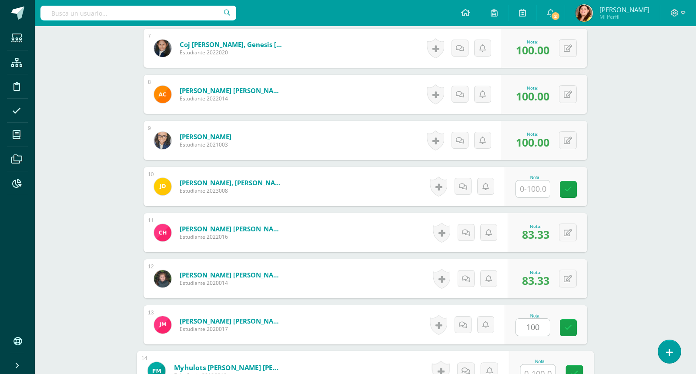
scroll to position [556, 0]
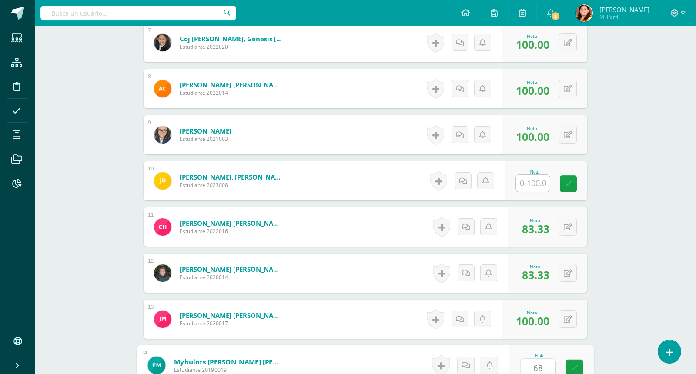
type input "68"
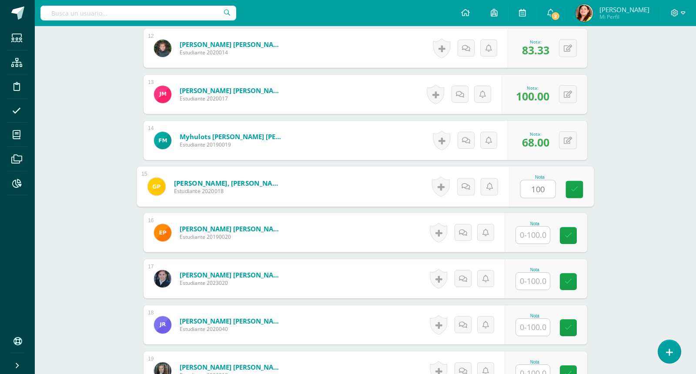
type input "100"
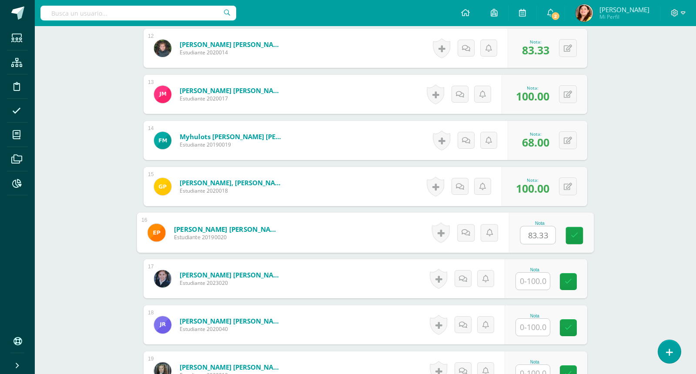
type input "83.33"
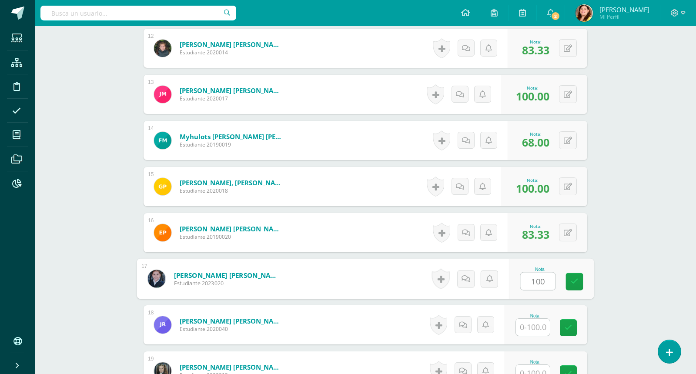
type input "100"
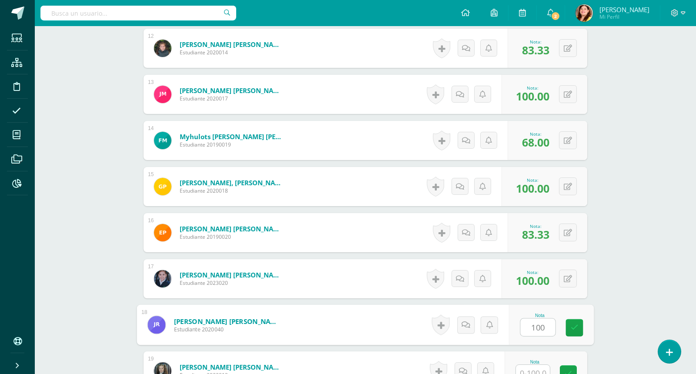
type input "100"
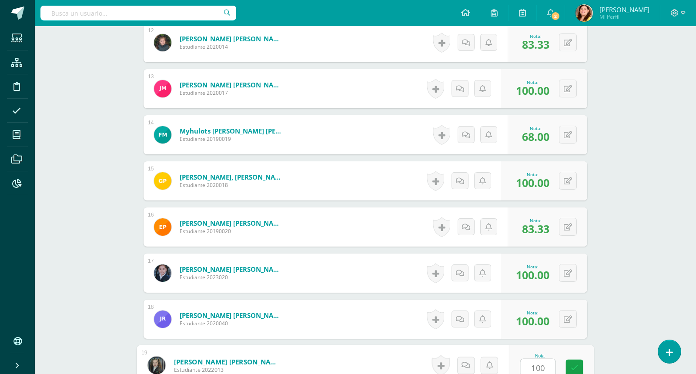
type input "100"
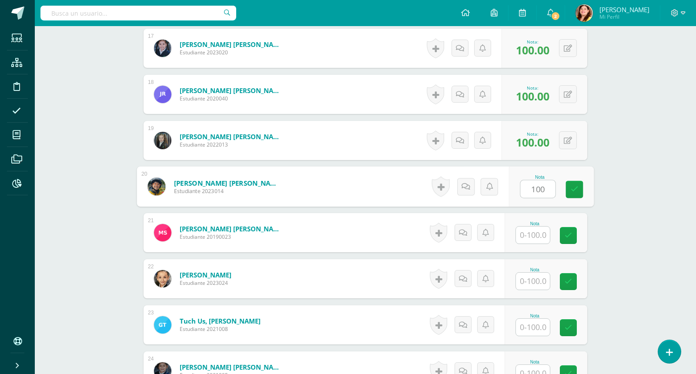
type input "100"
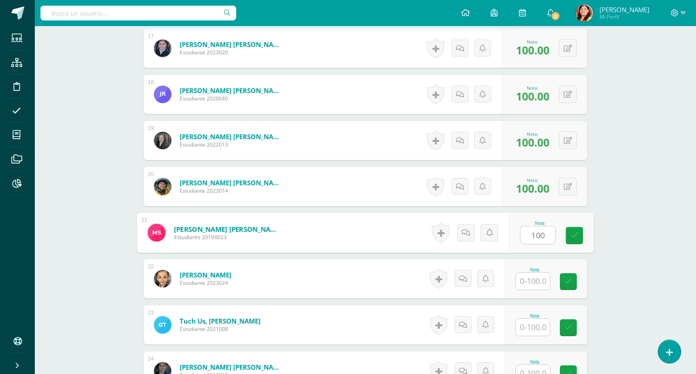
type input "100"
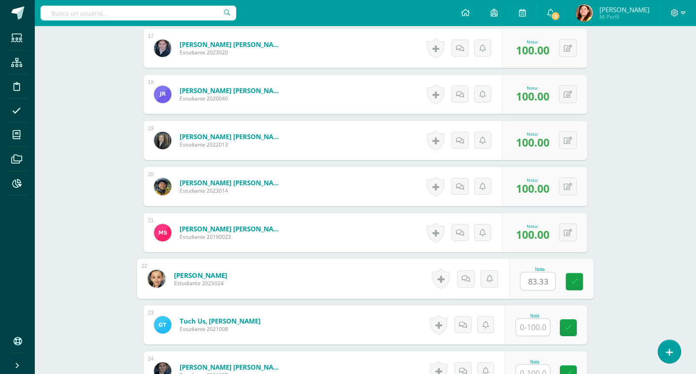
type input "83.33"
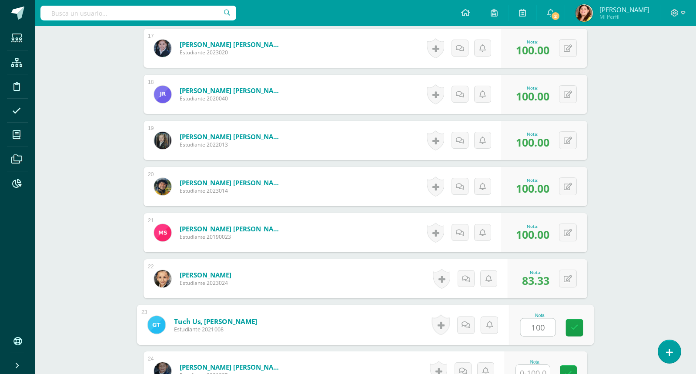
type input "100"
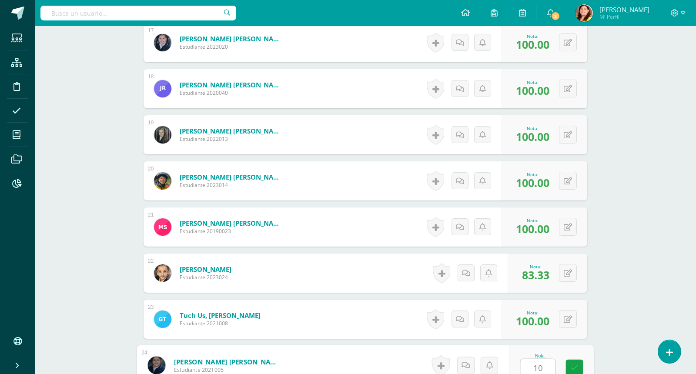
type input "100"
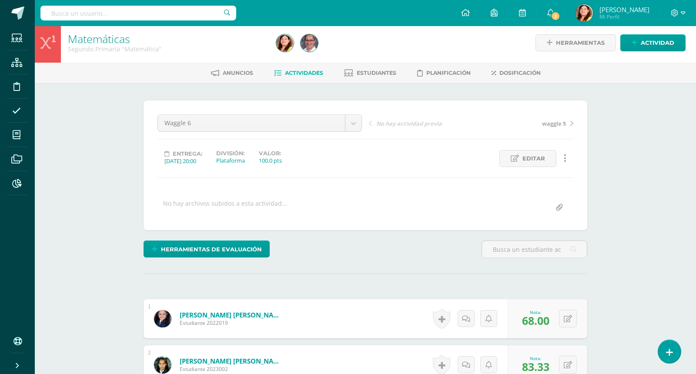
scroll to position [0, 0]
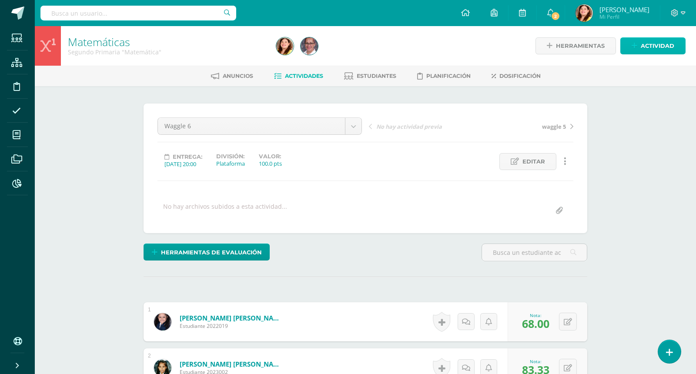
click at [656, 53] on span "Actividad" at bounding box center [657, 46] width 33 height 16
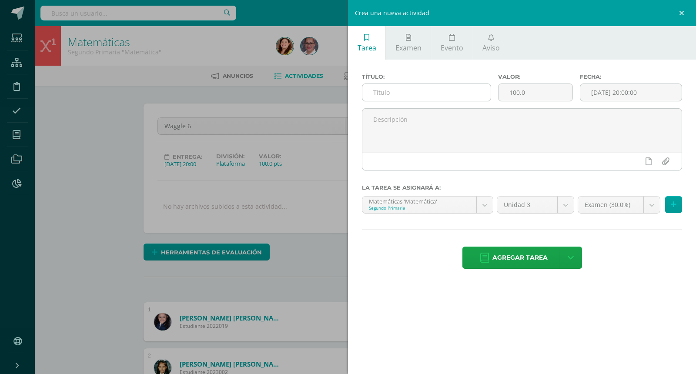
click at [472, 89] on input "text" at bounding box center [426, 92] width 128 height 17
type input "Waggle 7"
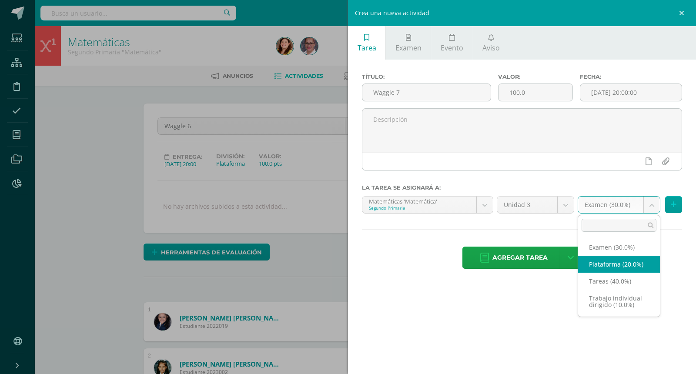
select select "63452"
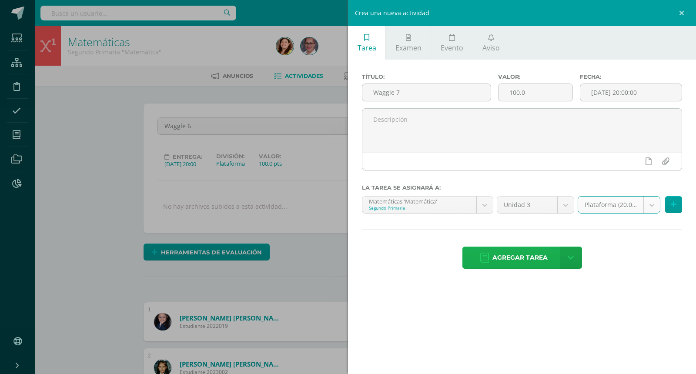
click at [539, 261] on span "Agregar tarea" at bounding box center [519, 257] width 55 height 21
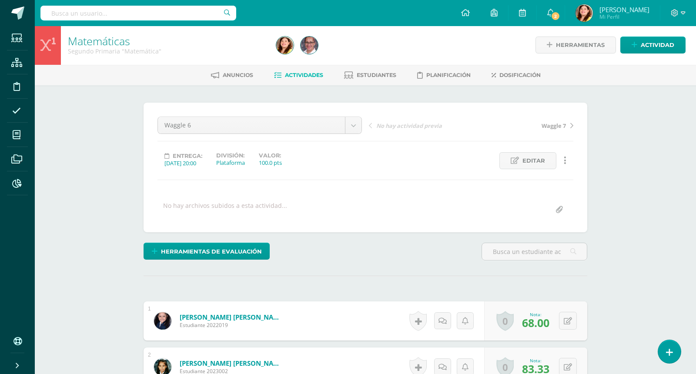
scroll to position [1, 0]
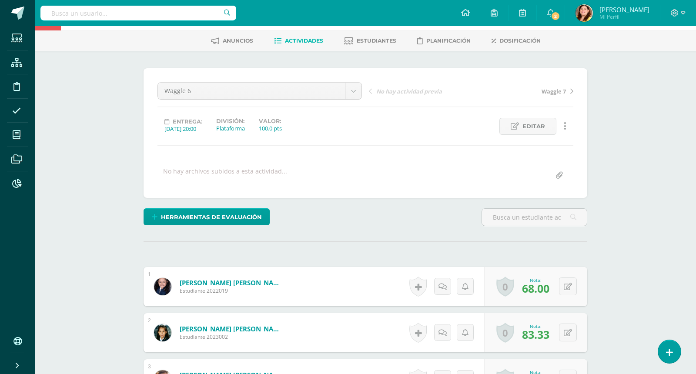
scroll to position [0, 0]
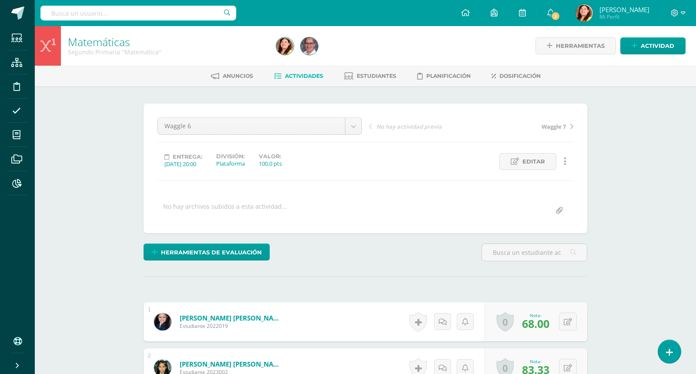
click at [552, 125] on span "Waggle 7" at bounding box center [554, 127] width 24 height 8
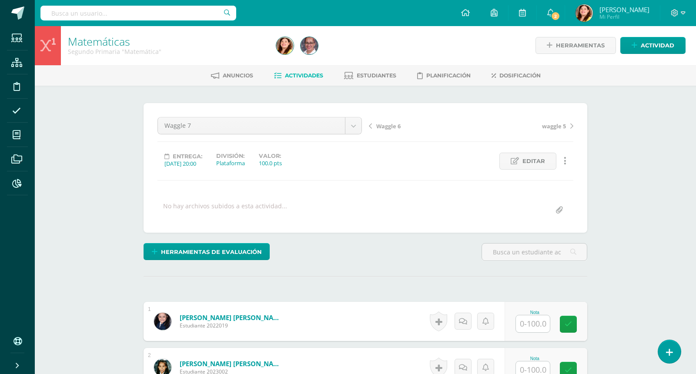
click at [539, 324] on input "text" at bounding box center [533, 323] width 34 height 17
type input "65"
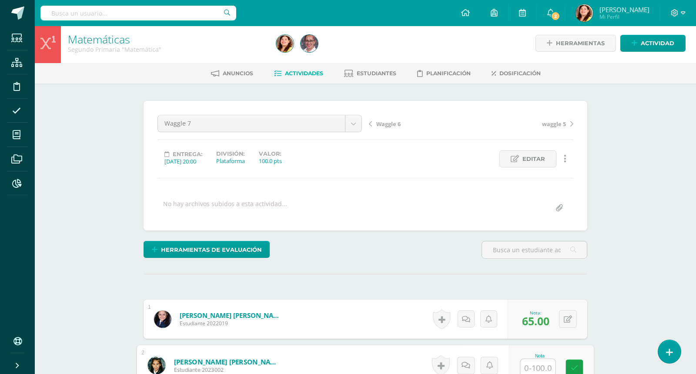
scroll to position [3, 0]
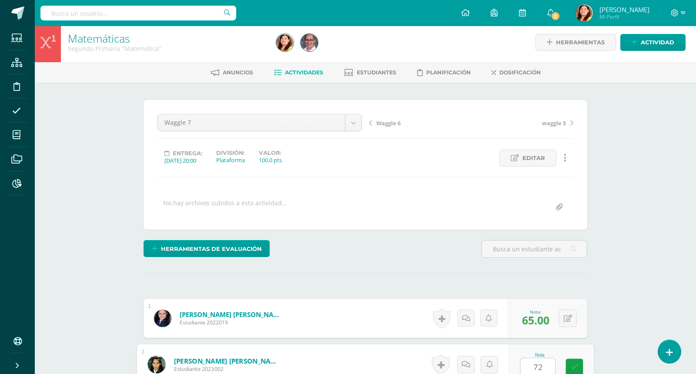
type input "72"
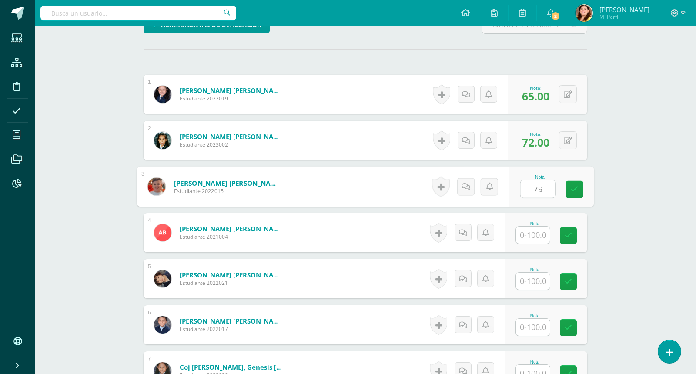
type input "79"
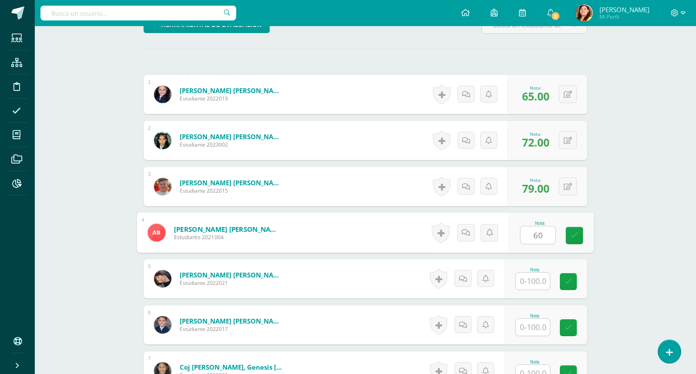
type input "60"
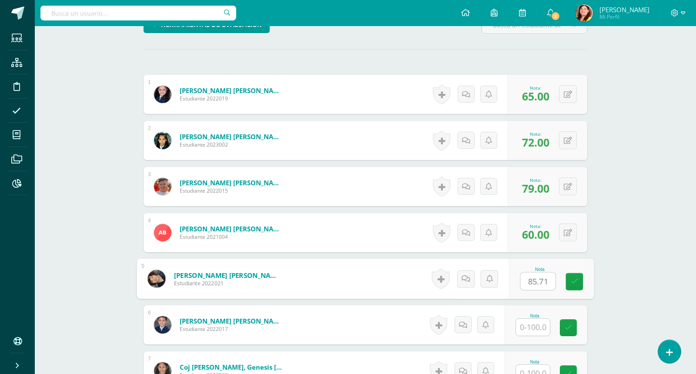
type input "85.71"
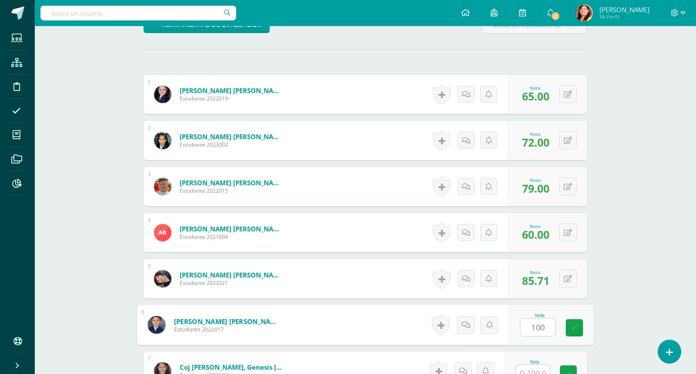
type input "100"
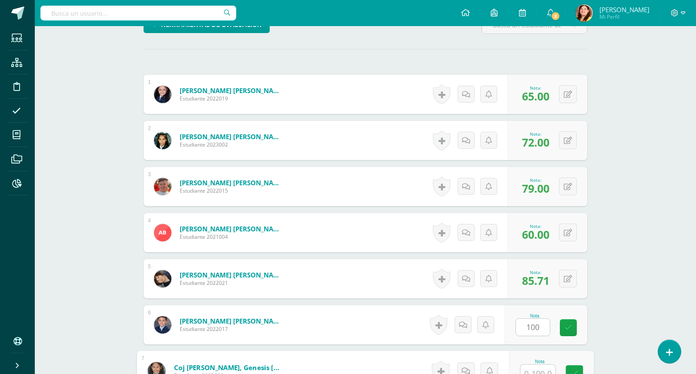
scroll to position [233, 0]
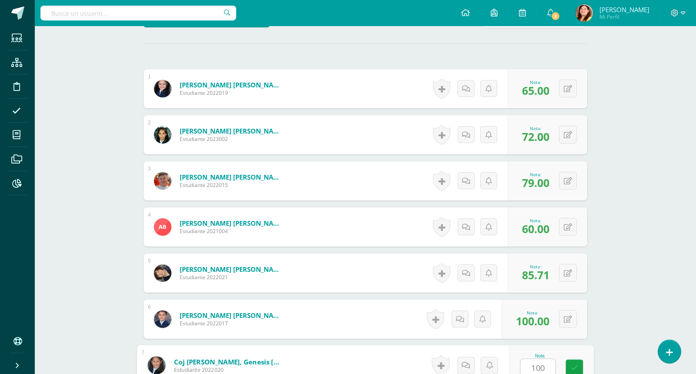
type input "100"
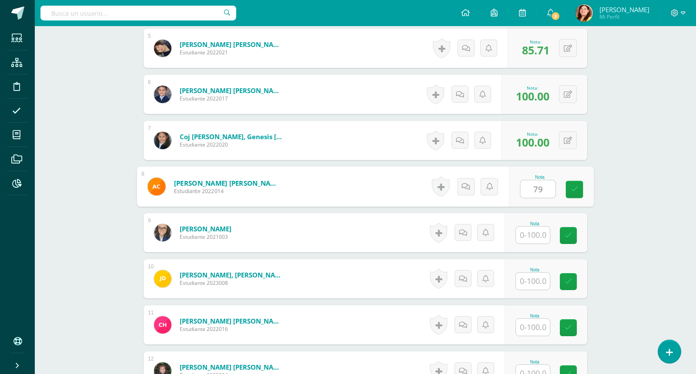
type input "79"
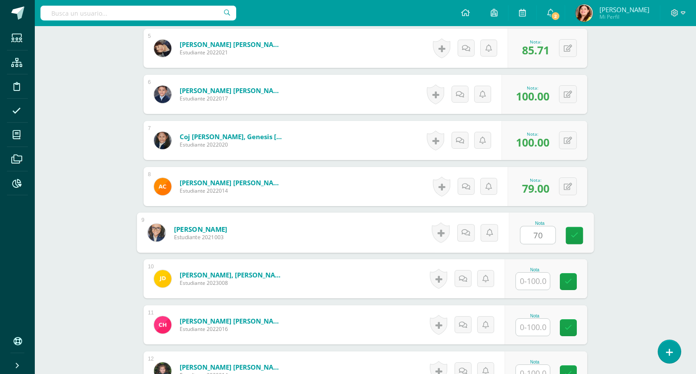
type input "70"
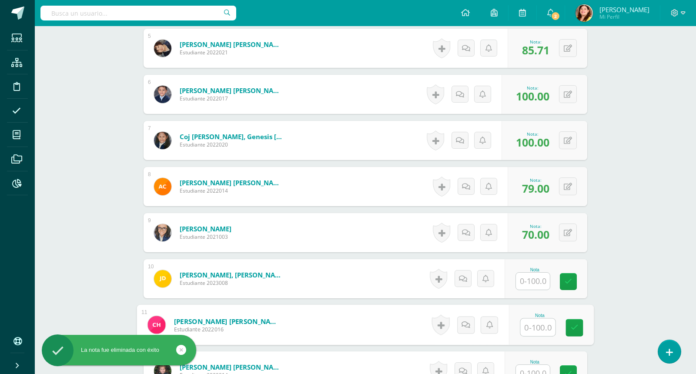
click at [542, 324] on input "text" at bounding box center [538, 327] width 35 height 17
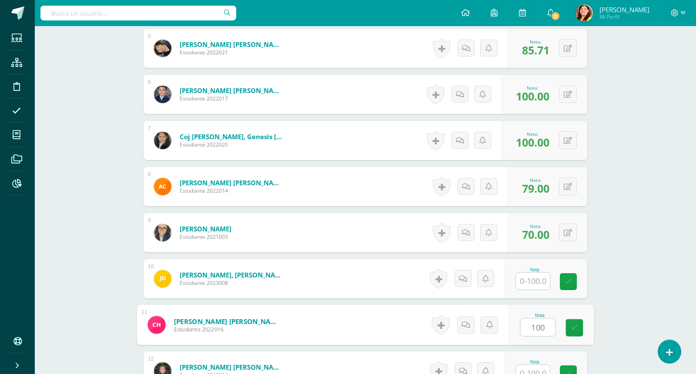
type input "100"
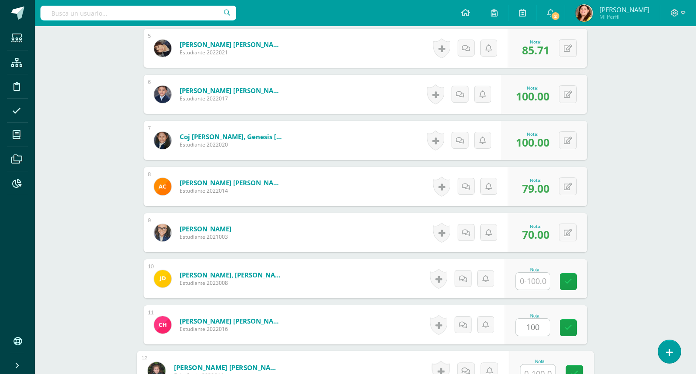
scroll to position [464, 0]
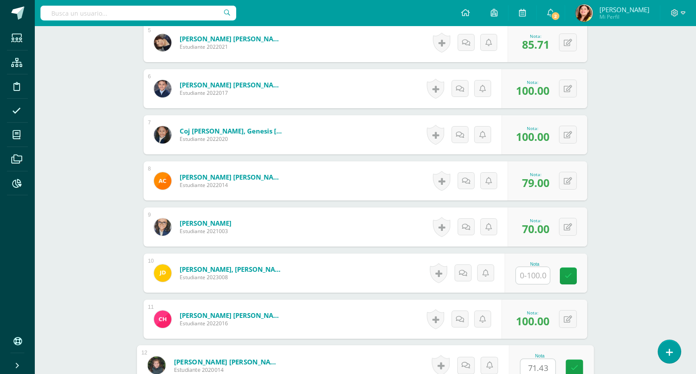
type input "71.43"
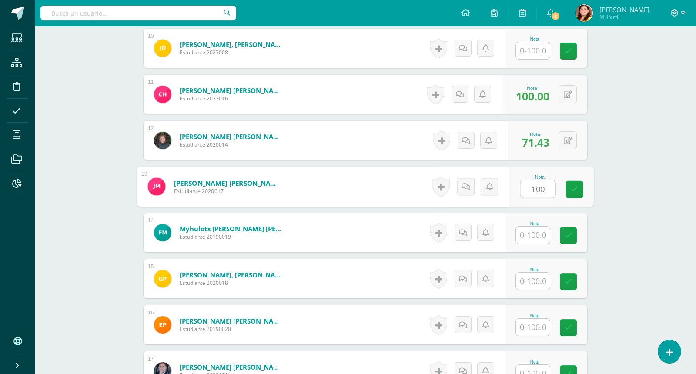
type input "100"
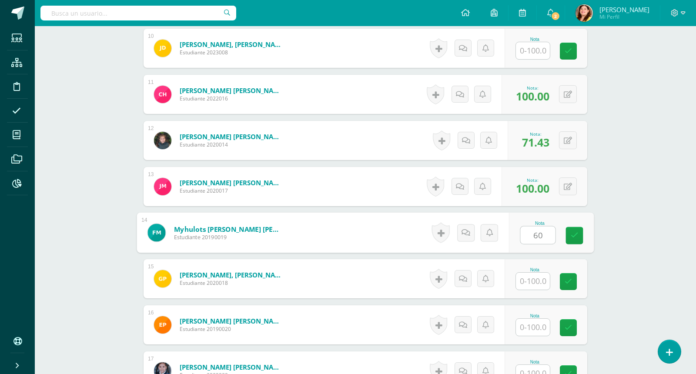
type input "60"
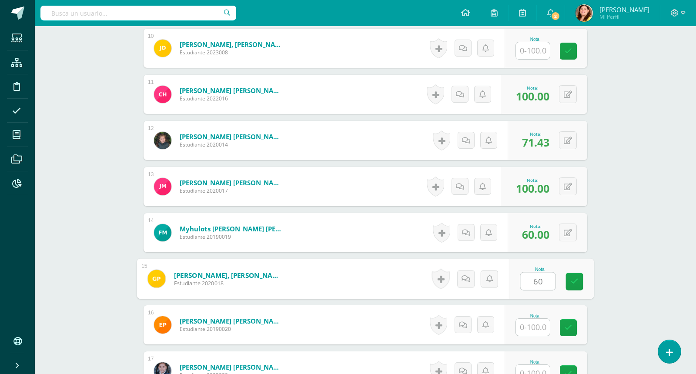
type input "60"
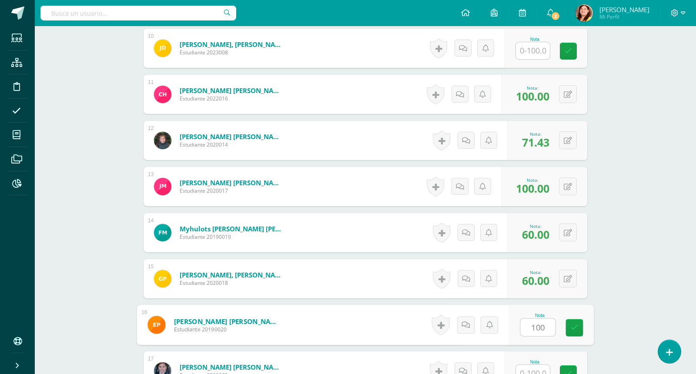
type input "100"
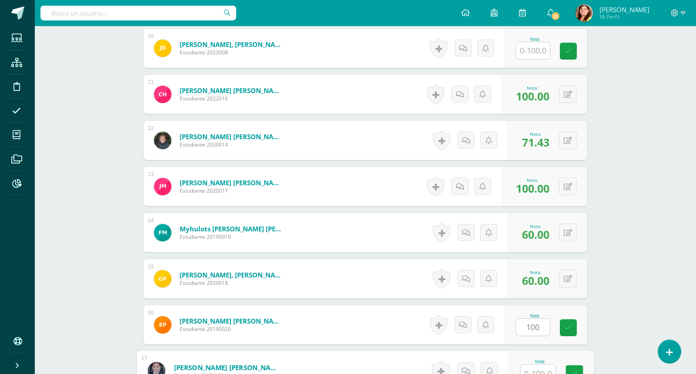
scroll to position [694, 0]
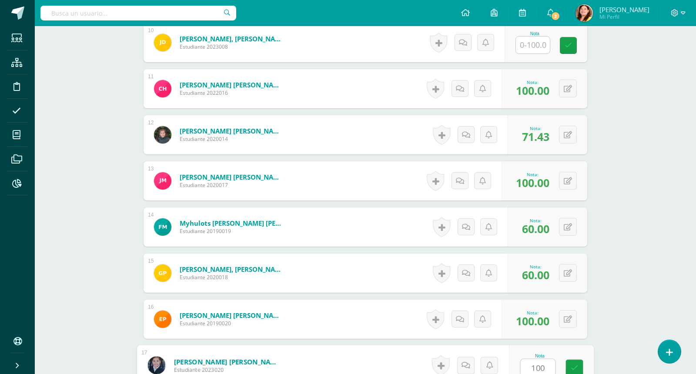
type input "100"
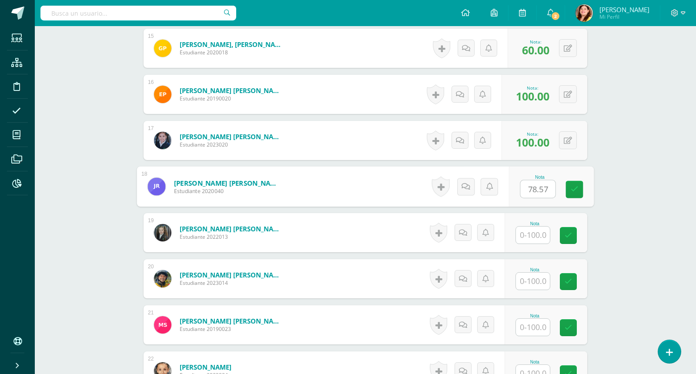
type input "78.57"
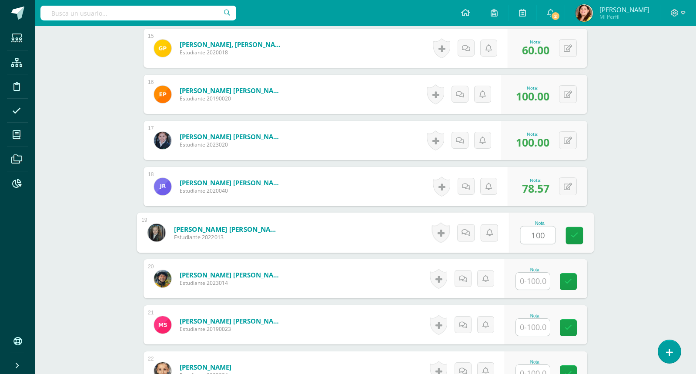
type input "100"
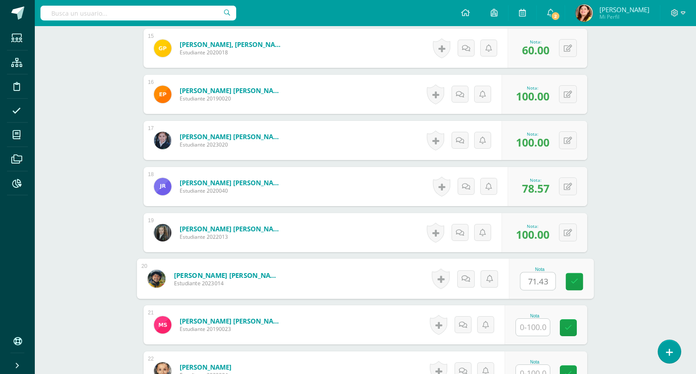
type input "71.43"
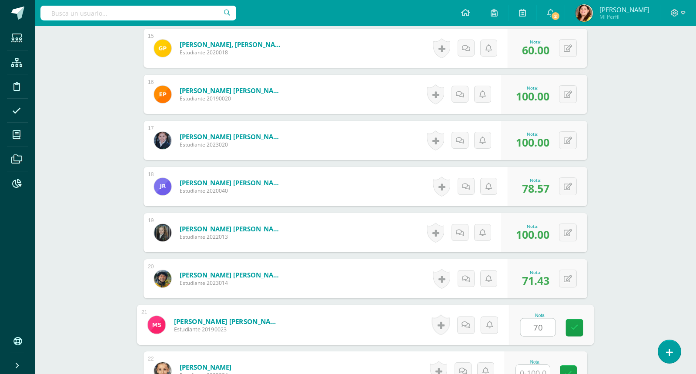
type input "70"
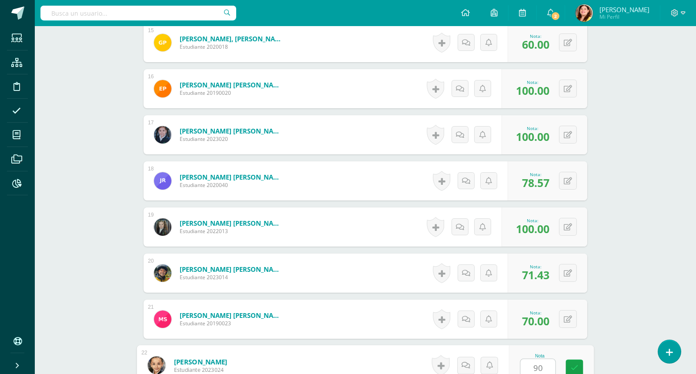
type input "90"
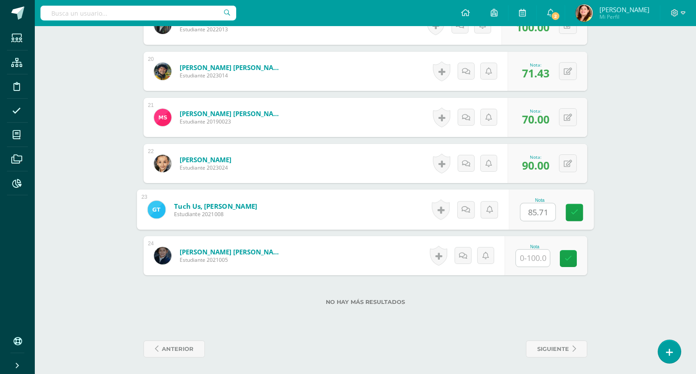
type input "85.71"
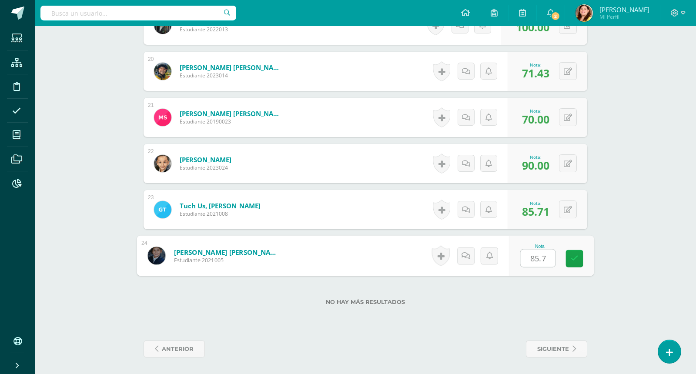
type input "85.71"
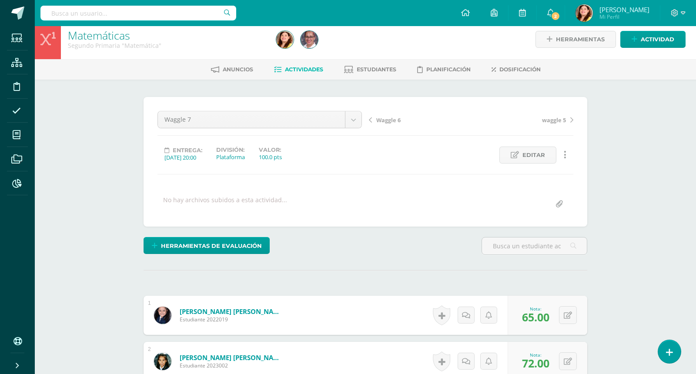
scroll to position [0, 0]
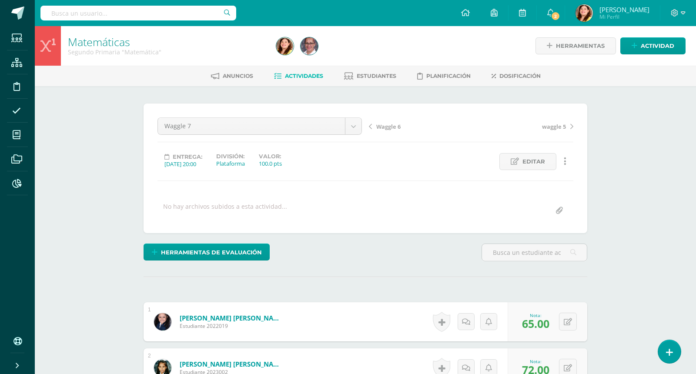
click at [657, 50] on span "Actividad" at bounding box center [657, 46] width 33 height 16
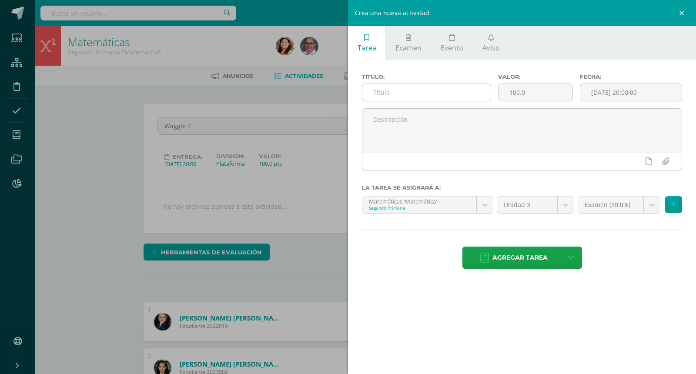
click at [485, 95] on input "text" at bounding box center [426, 92] width 128 height 17
type input "Wggle 8"
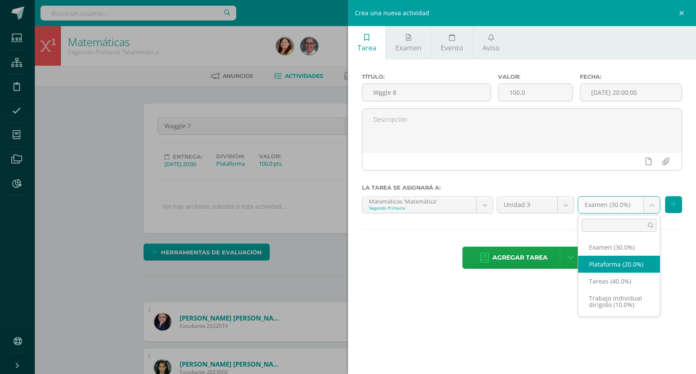
select select "63452"
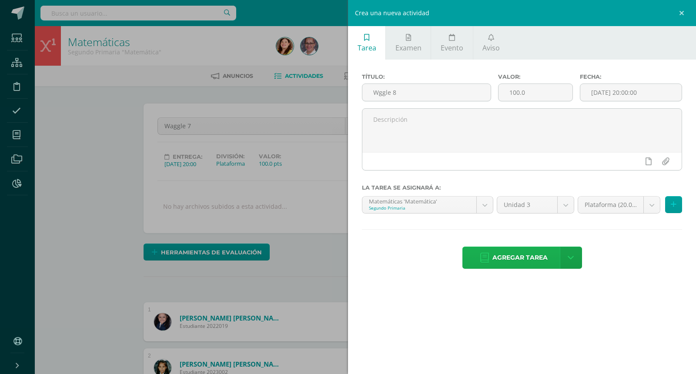
click at [521, 255] on span "Agregar tarea" at bounding box center [519, 257] width 55 height 21
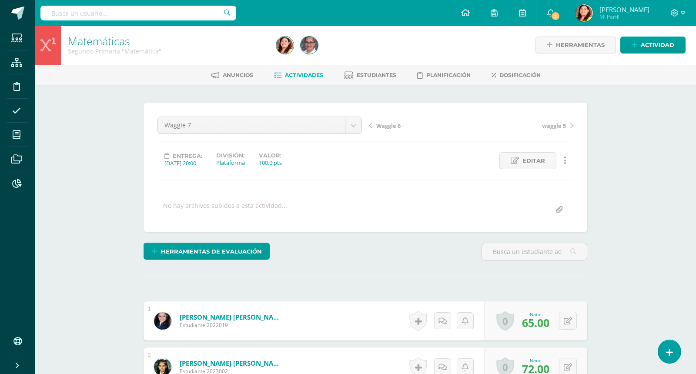
scroll to position [1, 0]
click at [566, 126] on link "waggle 5" at bounding box center [522, 124] width 102 height 9
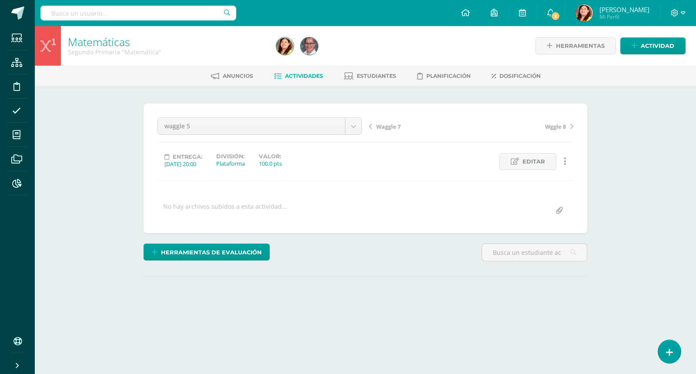
click at [315, 75] on span "Actividades" at bounding box center [304, 76] width 38 height 7
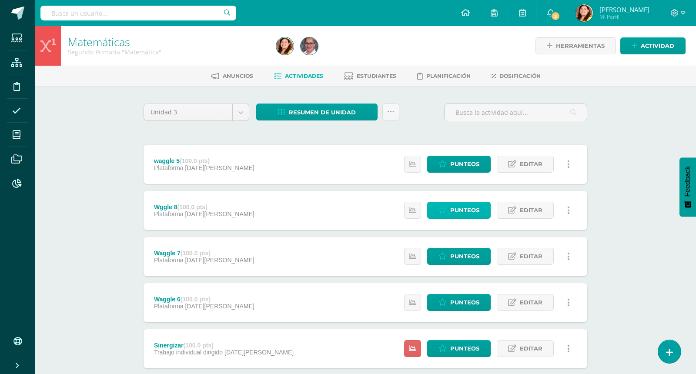
click at [472, 212] on span "Punteos" at bounding box center [464, 210] width 29 height 16
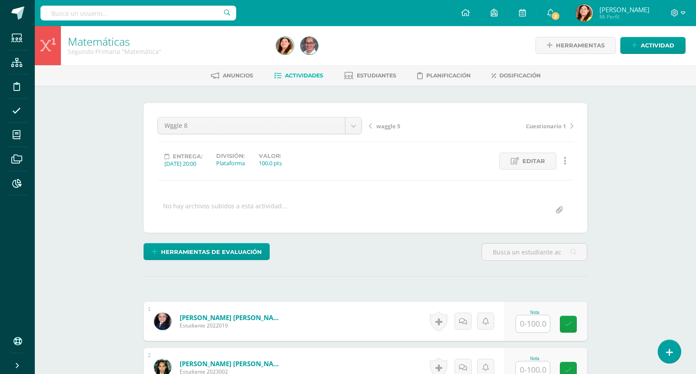
scroll to position [1, 0]
click at [536, 318] on input "text" at bounding box center [538, 323] width 35 height 17
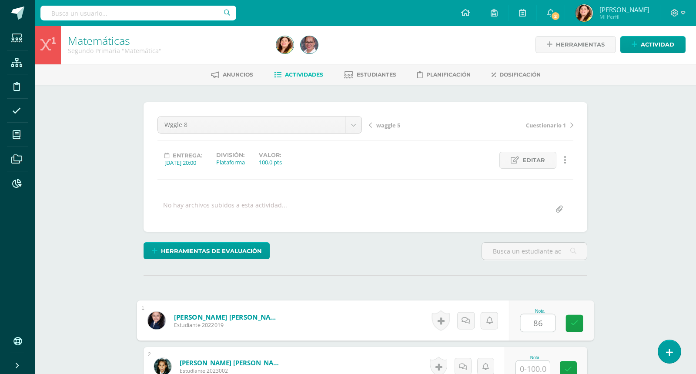
type input "86"
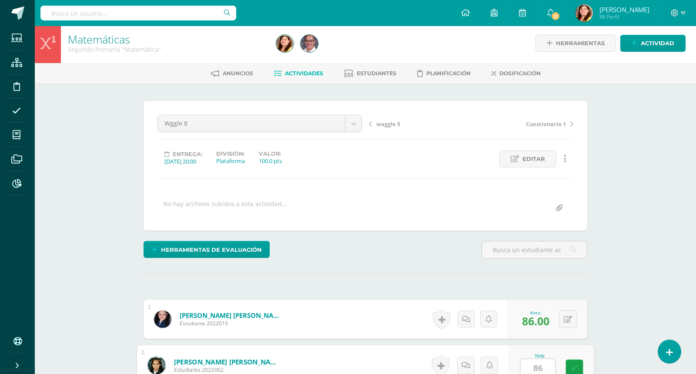
type input "86"
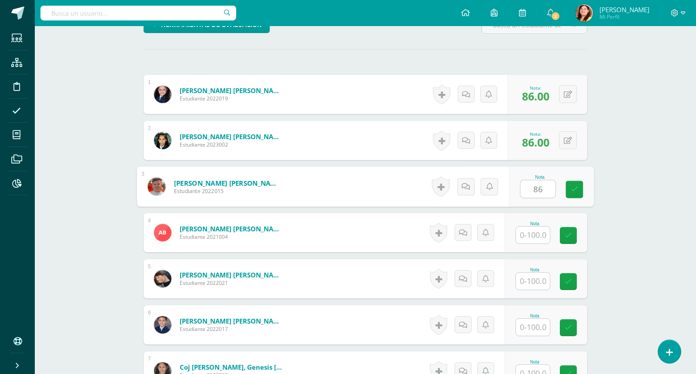
type input "86"
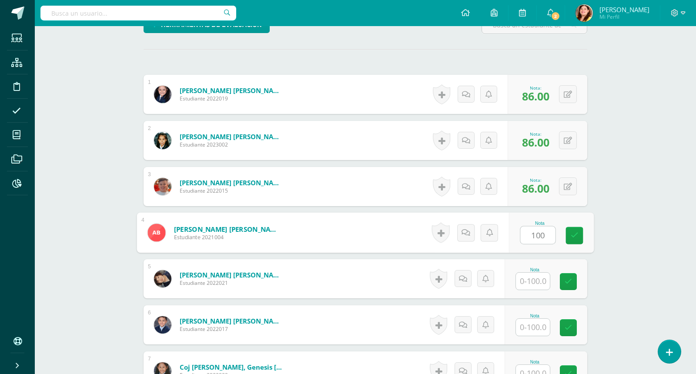
type input "100"
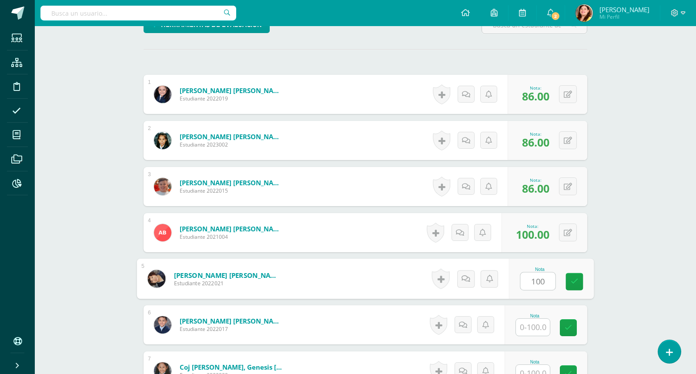
type input "100"
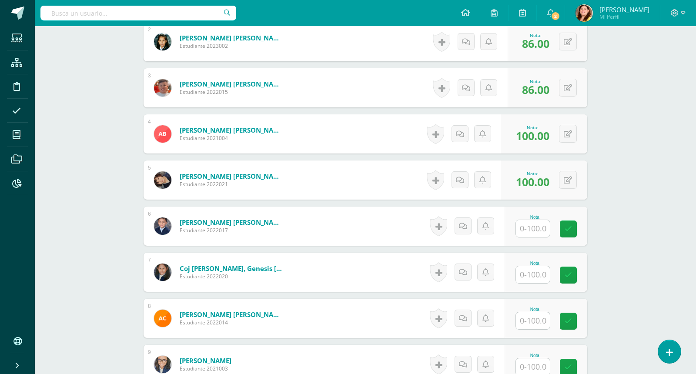
scroll to position [336, 0]
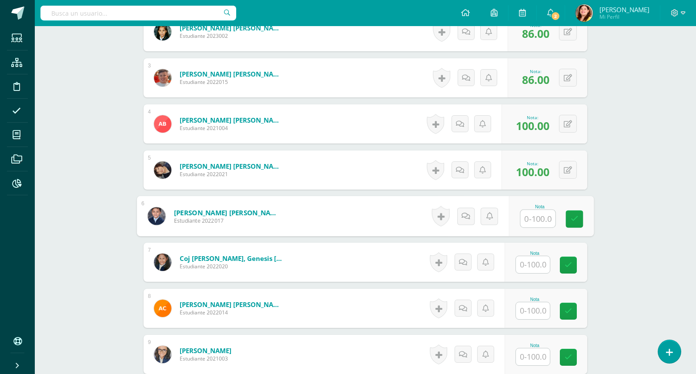
click at [535, 218] on input "text" at bounding box center [538, 218] width 35 height 17
type input "70"
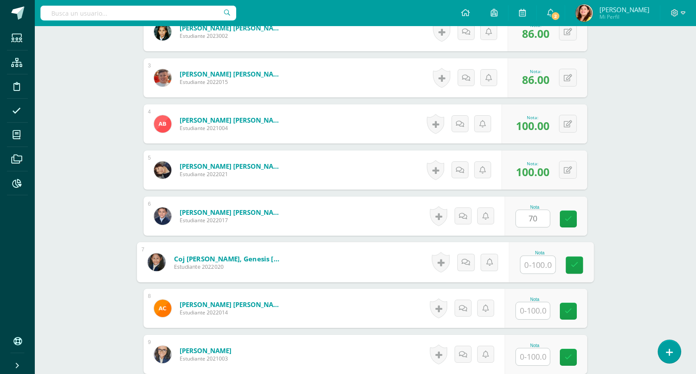
click at [541, 262] on input "text" at bounding box center [538, 264] width 35 height 17
type input "86"
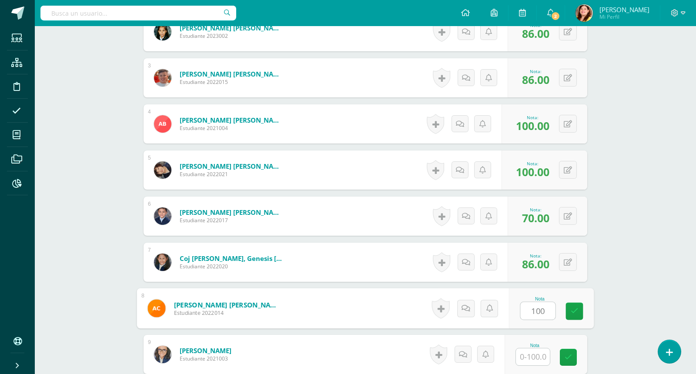
type input "100"
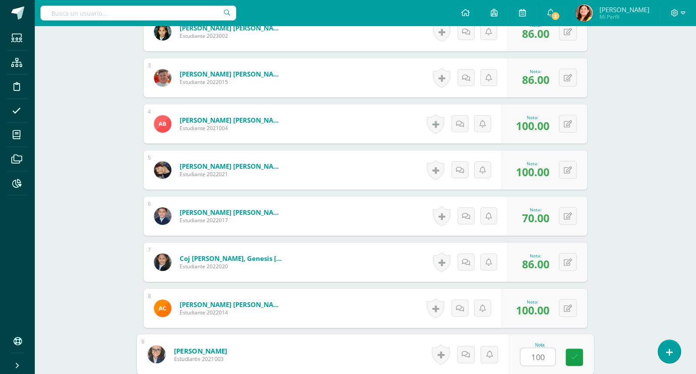
type input "100"
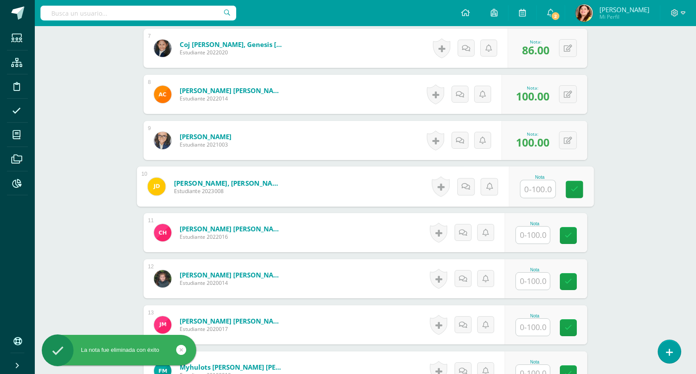
click at [544, 235] on input "text" at bounding box center [533, 235] width 34 height 17
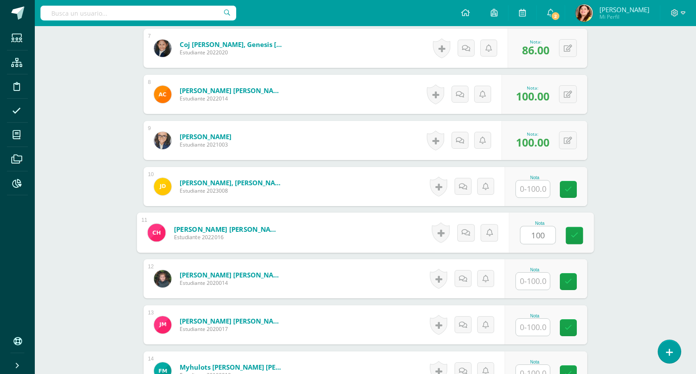
type input "100"
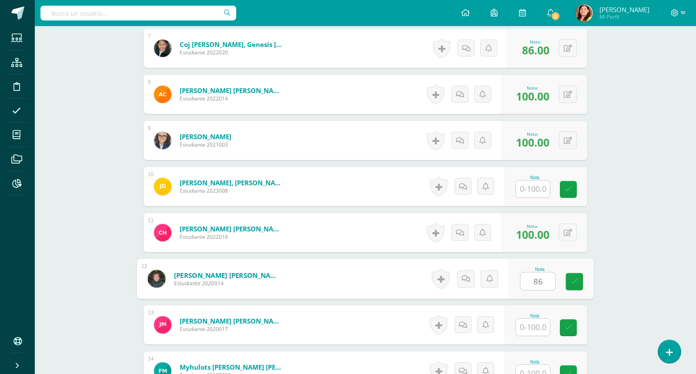
type input "86"
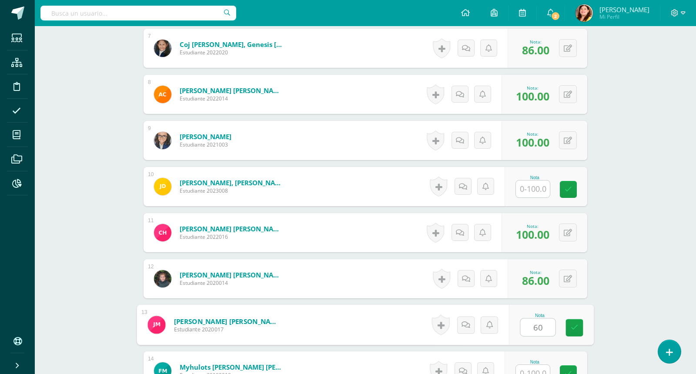
type input "60"
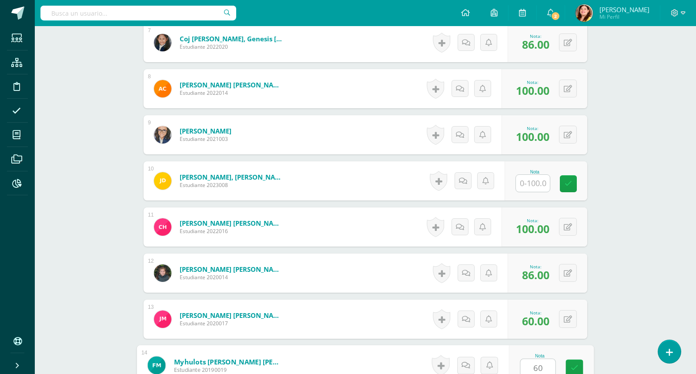
type input "60"
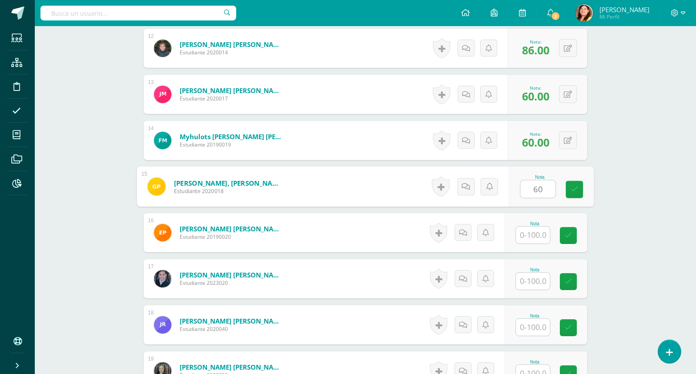
type input "60"
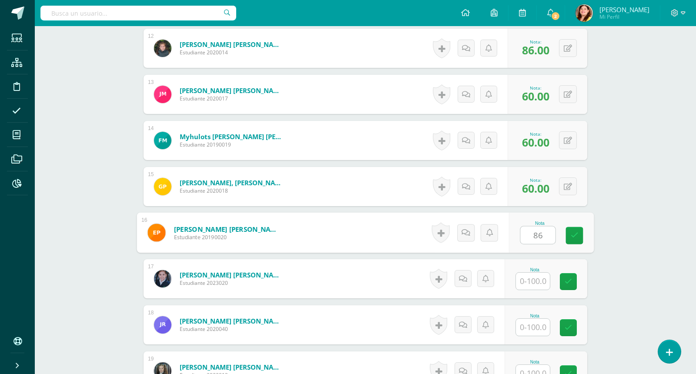
type input "86"
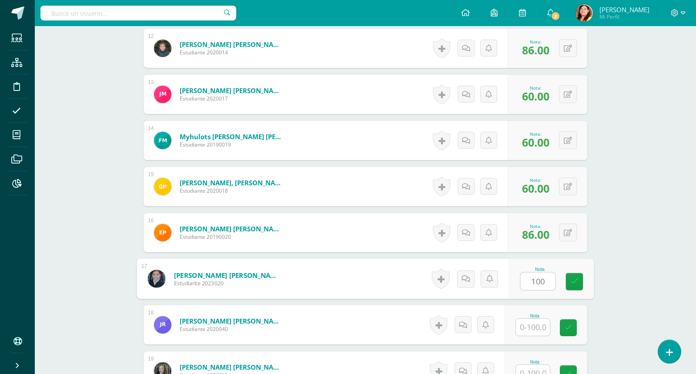
type input "100"
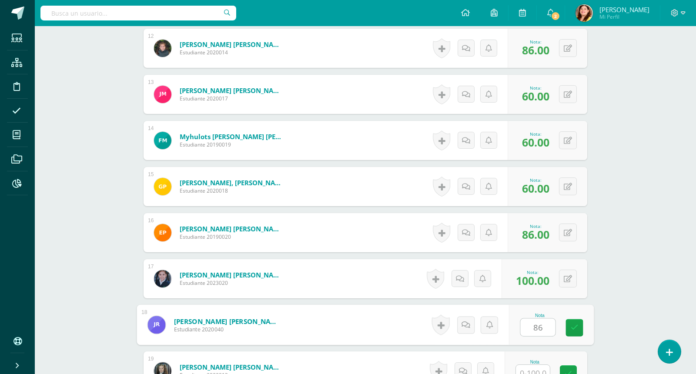
type input "86"
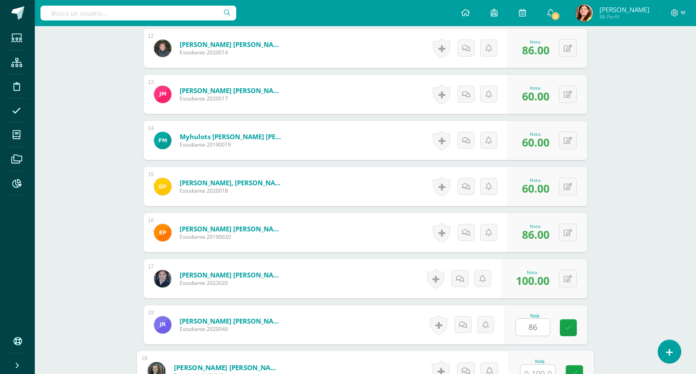
scroll to position [786, 0]
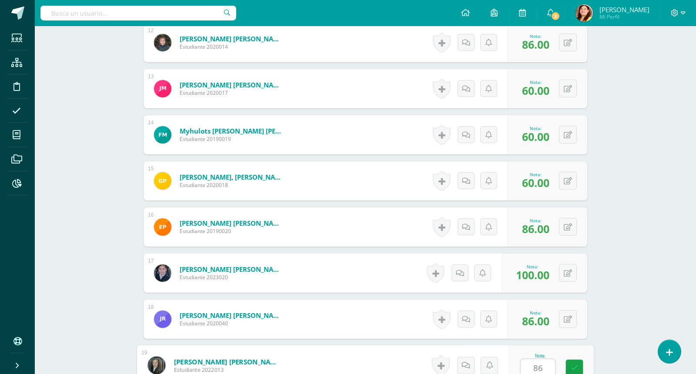
type input "86"
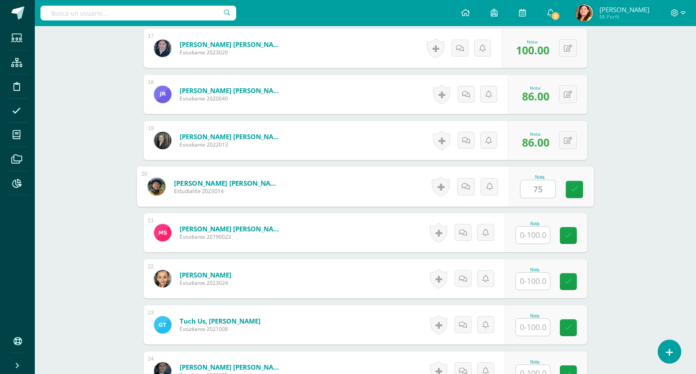
type input "75"
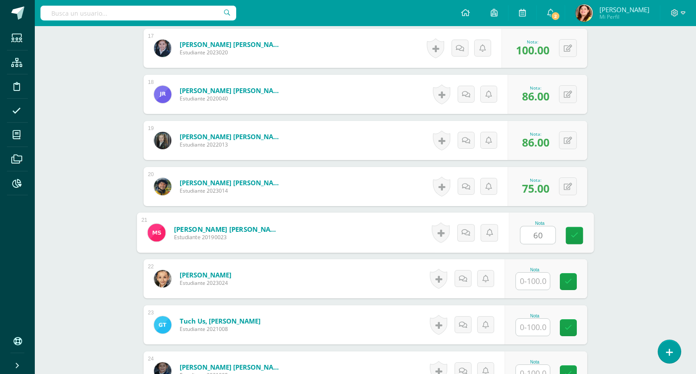
type input "60"
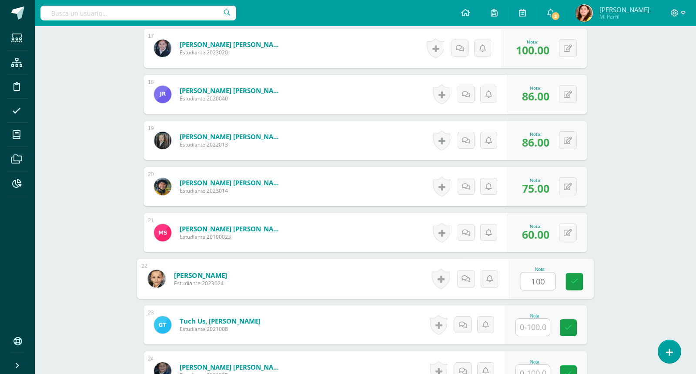
type input "100"
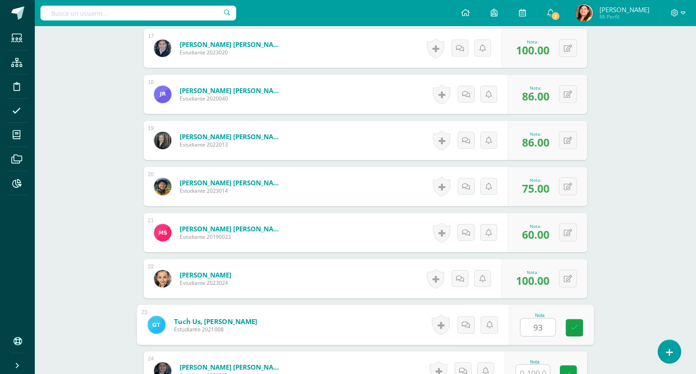
type input "93"
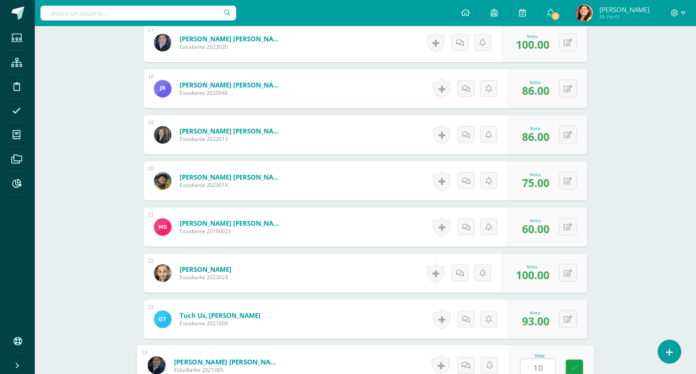
type input "100"
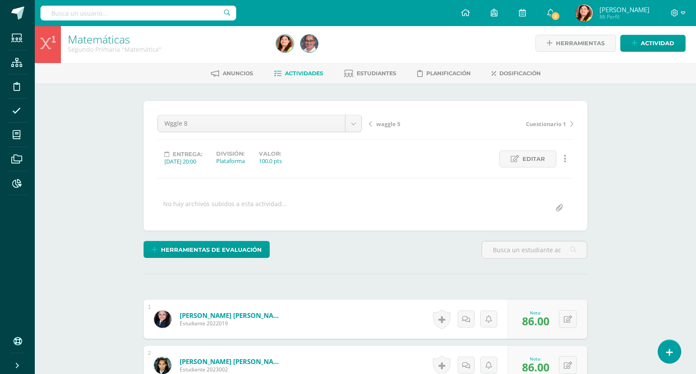
scroll to position [0, 0]
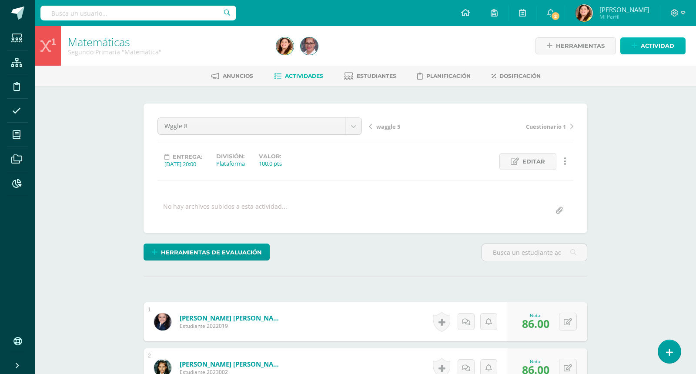
click at [663, 47] on span "Actividad" at bounding box center [657, 46] width 33 height 16
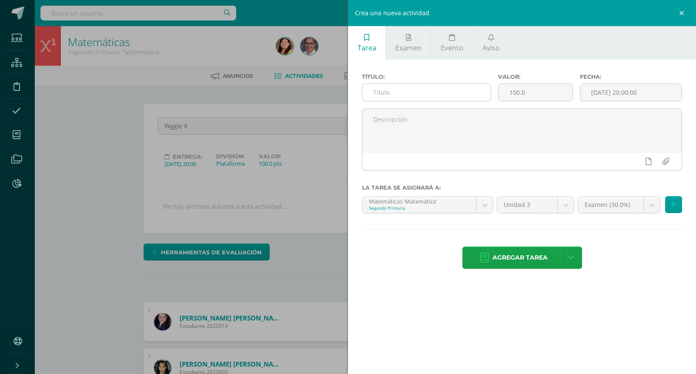
click at [468, 92] on input "text" at bounding box center [426, 92] width 128 height 17
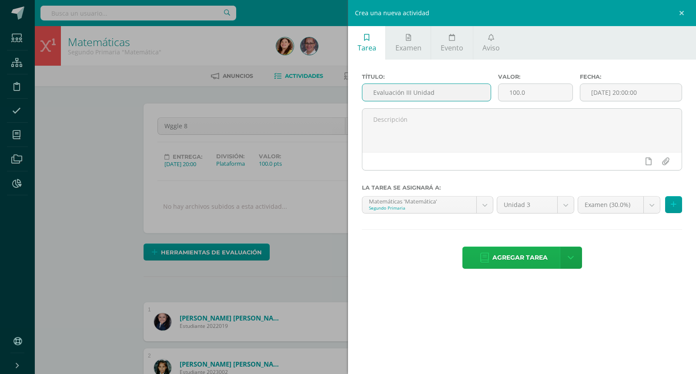
type input "Evaluación III Unidad"
click at [526, 261] on span "Agregar tarea" at bounding box center [519, 257] width 55 height 21
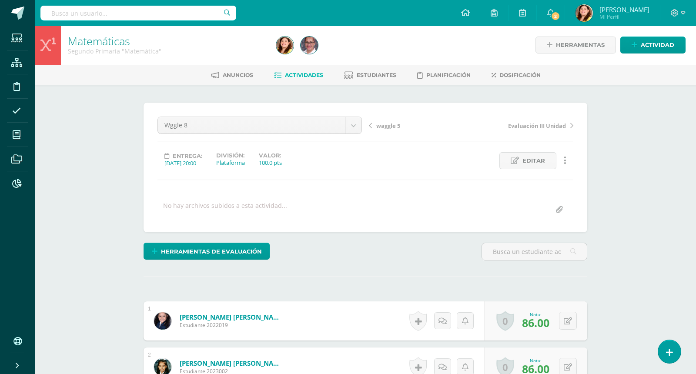
scroll to position [1, 0]
click at [548, 127] on span "Evaluación III Unidad" at bounding box center [537, 125] width 58 height 8
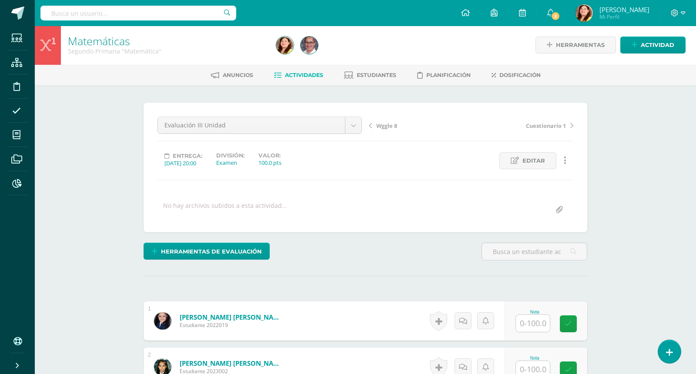
scroll to position [1, 0]
click at [537, 314] on input "text" at bounding box center [538, 322] width 35 height 17
type input "85"
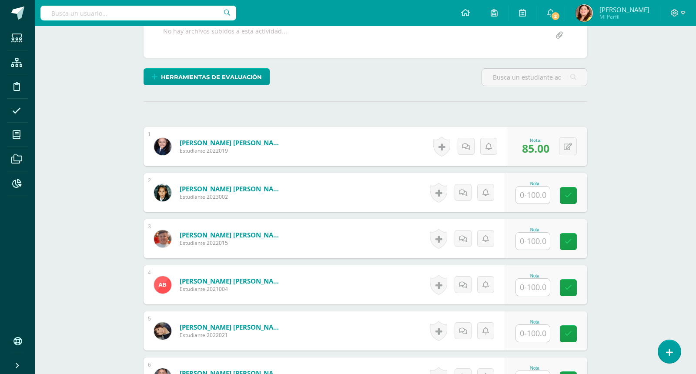
scroll to position [197, 0]
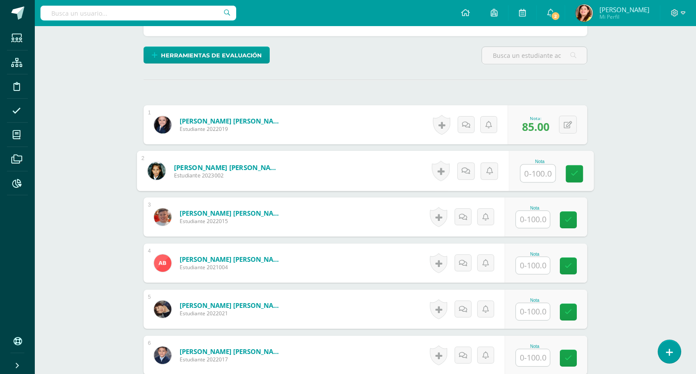
click at [534, 171] on input "text" at bounding box center [538, 173] width 35 height 17
type input "8"
type input "93"
click at [535, 213] on input "text" at bounding box center [533, 219] width 34 height 17
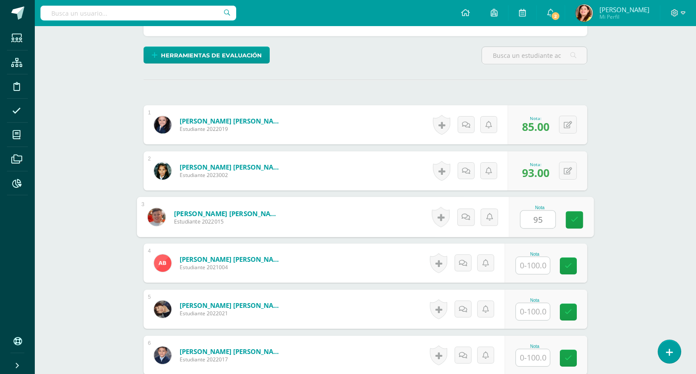
type input "95"
click at [522, 260] on input "text" at bounding box center [533, 265] width 34 height 17
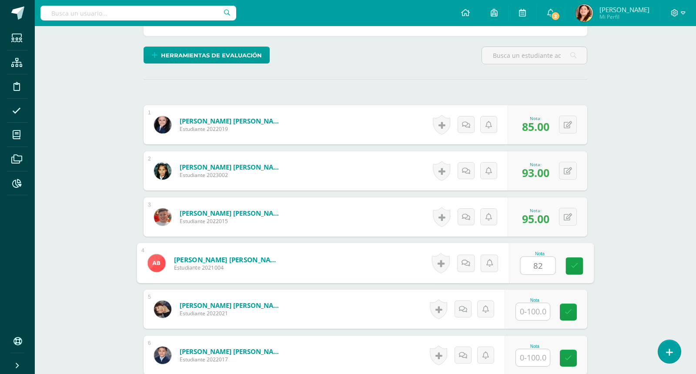
type input "82"
click at [538, 308] on input "text" at bounding box center [533, 311] width 34 height 17
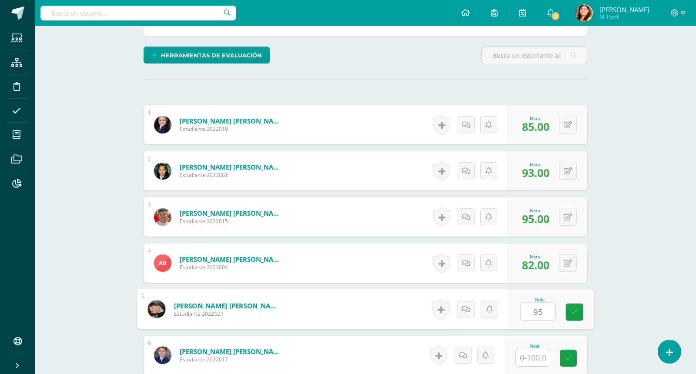
type input "95"
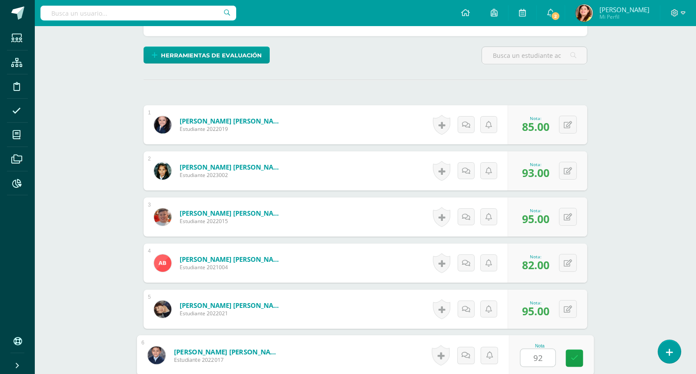
type input "92"
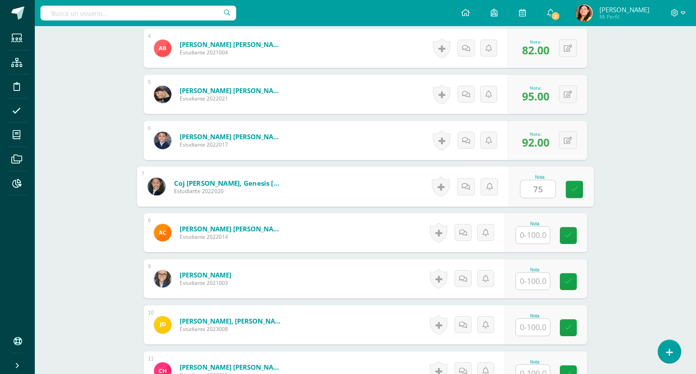
type input "75"
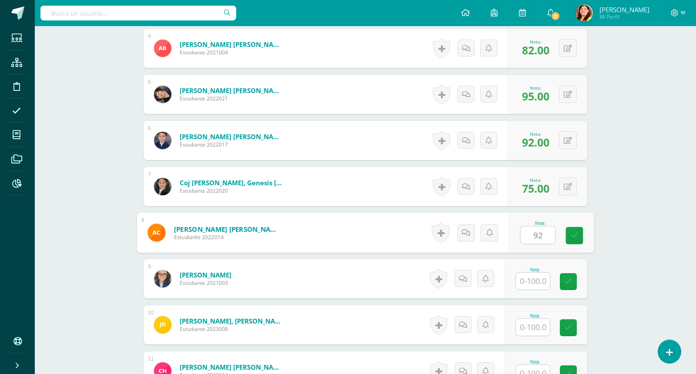
type input "92"
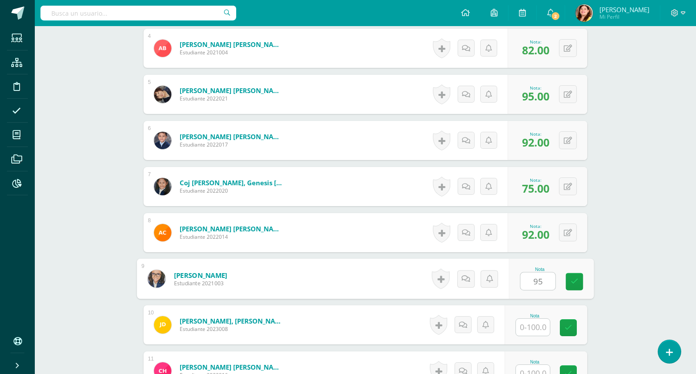
type input "95"
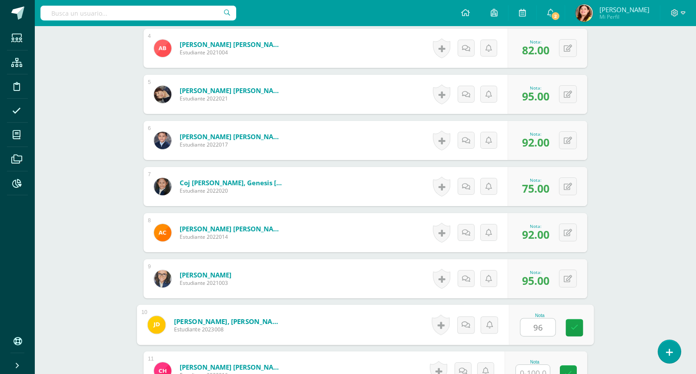
type input "96"
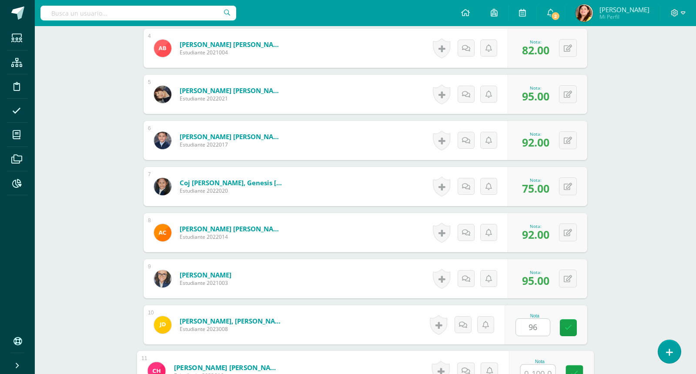
scroll to position [418, 0]
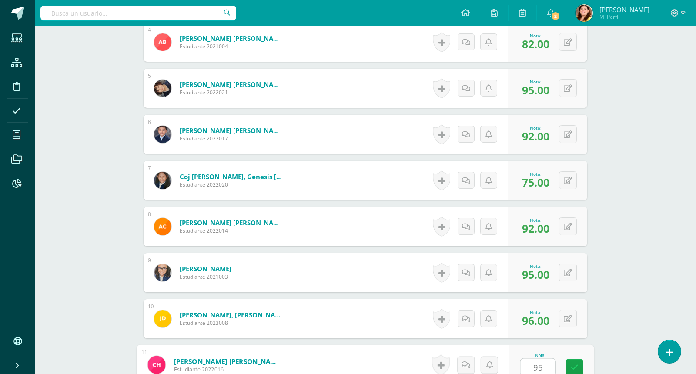
type input "95"
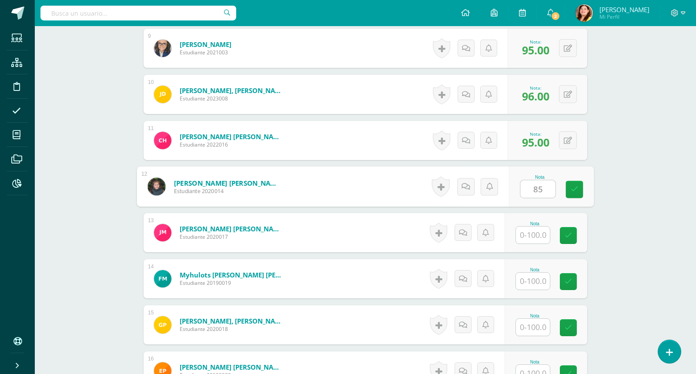
type input "85"
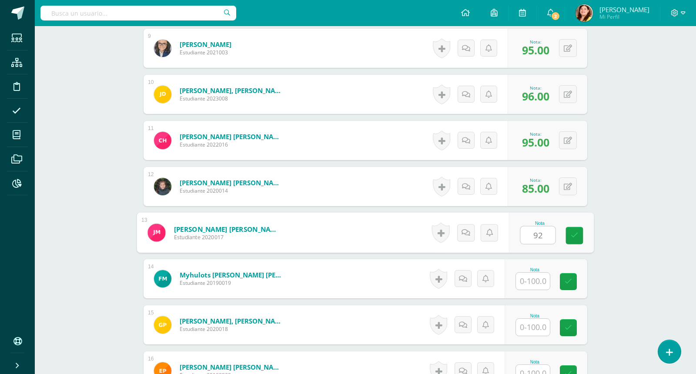
type input "92"
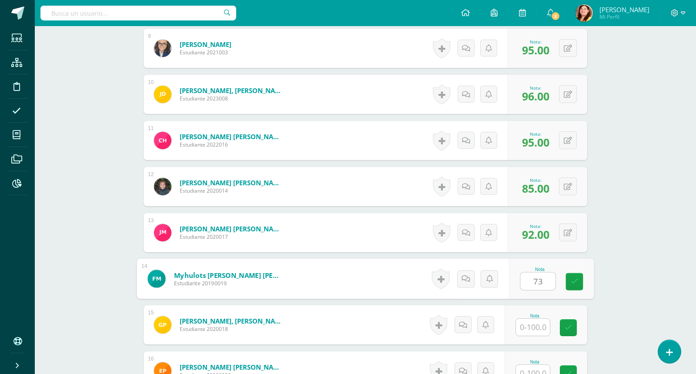
type input "73"
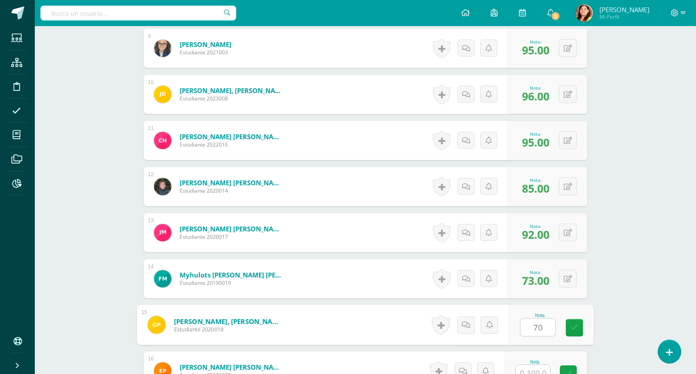
type input "70"
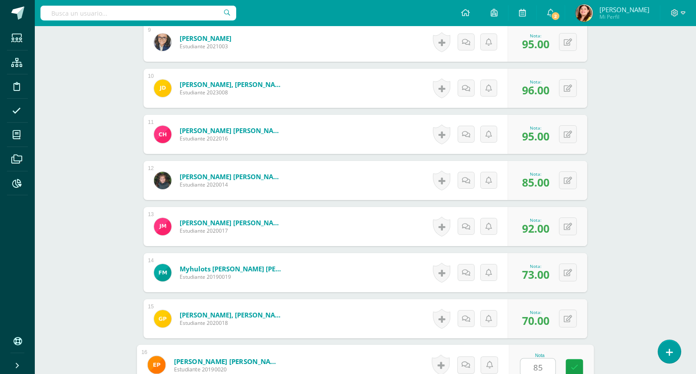
type input "85"
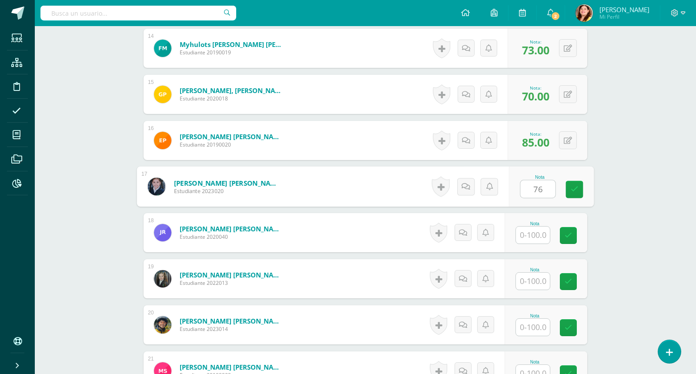
type input "76"
click at [545, 231] on input "text" at bounding box center [533, 235] width 34 height 17
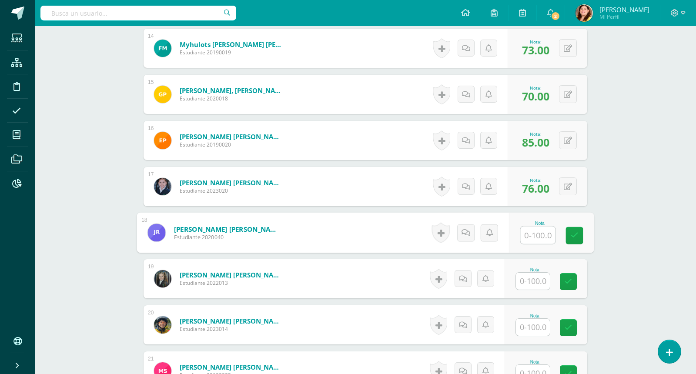
click at [531, 278] on input "text" at bounding box center [533, 281] width 34 height 17
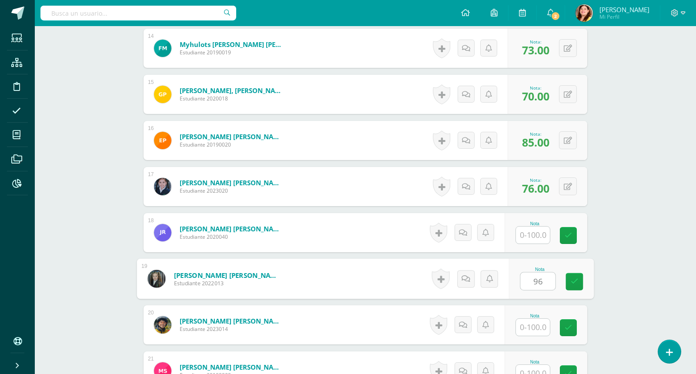
type input "96"
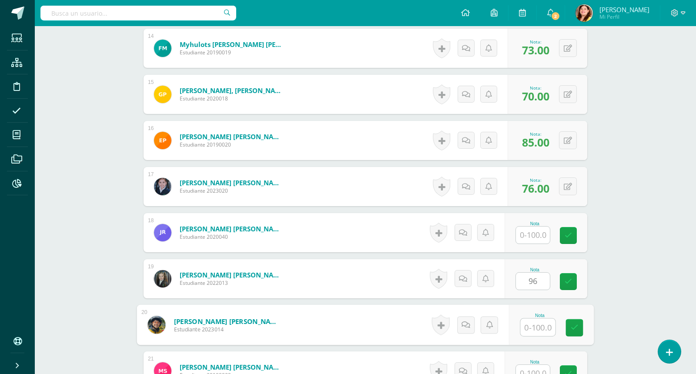
click at [535, 326] on input "text" at bounding box center [538, 327] width 35 height 17
type input "100"
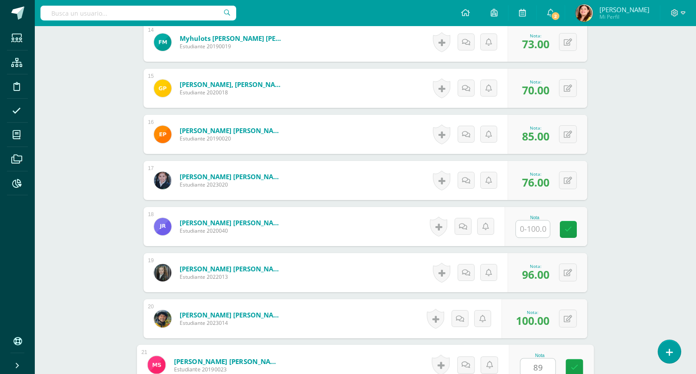
type input "89"
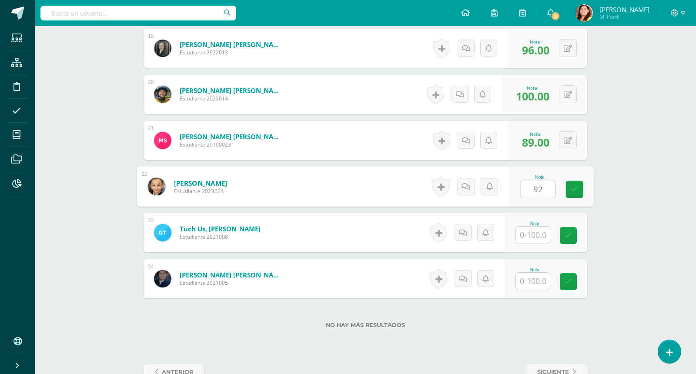
type input "92"
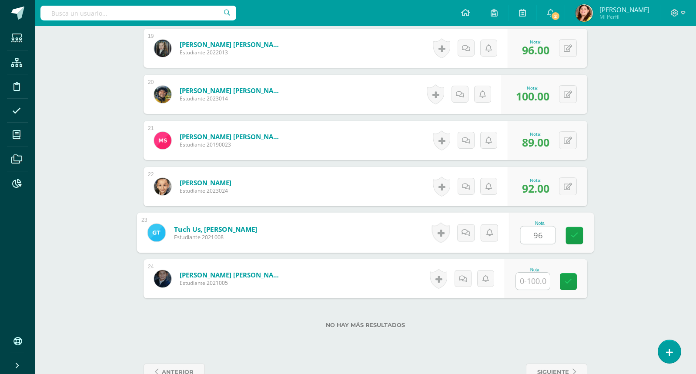
type input "96"
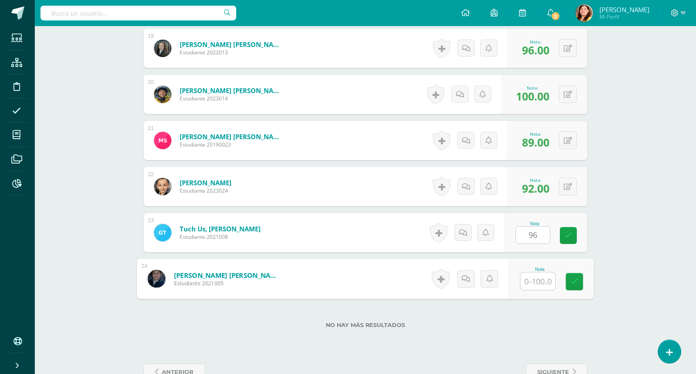
click at [532, 276] on input "text" at bounding box center [538, 281] width 35 height 17
type input "92"
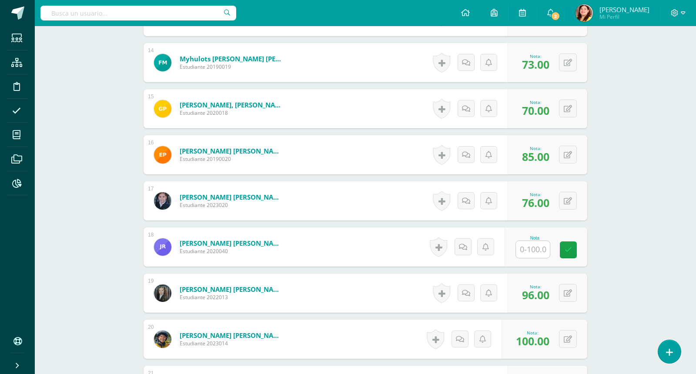
scroll to position [821, 0]
